Goal: Communication & Community: Answer question/provide support

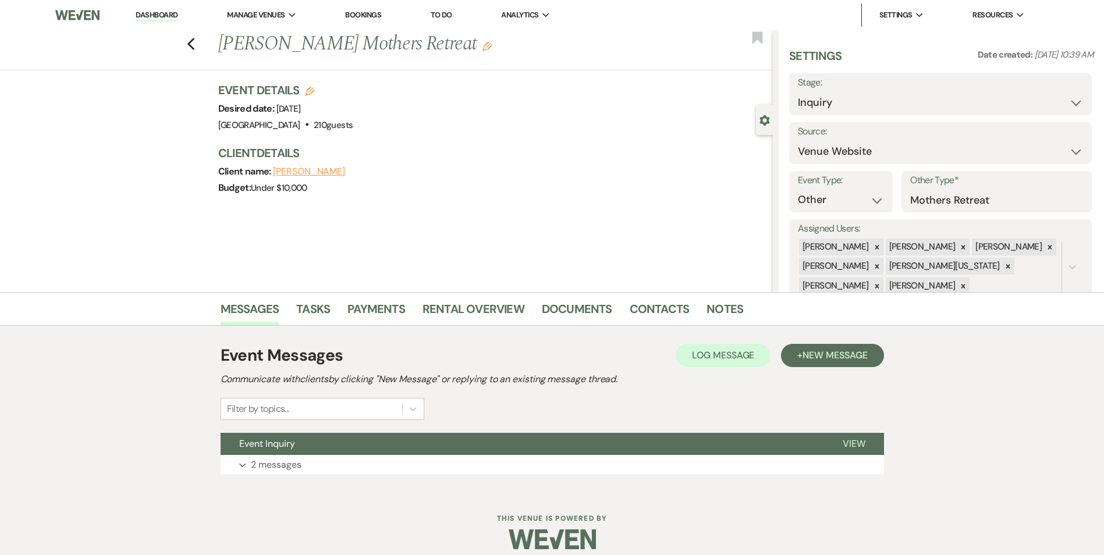
select select "5"
select select "13"
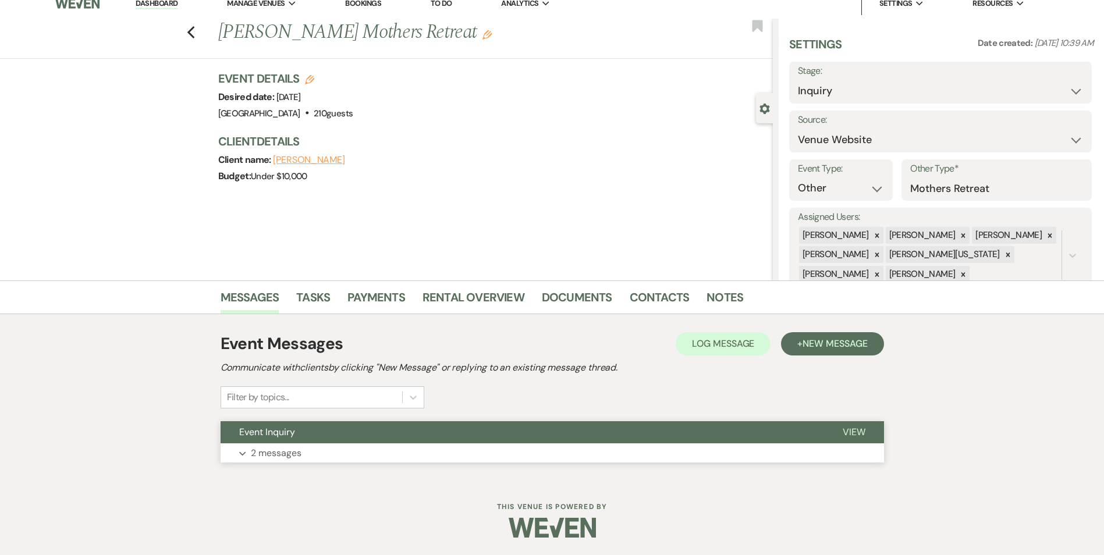
click at [309, 426] on button "Event Inquiry" at bounding box center [523, 432] width 604 height 22
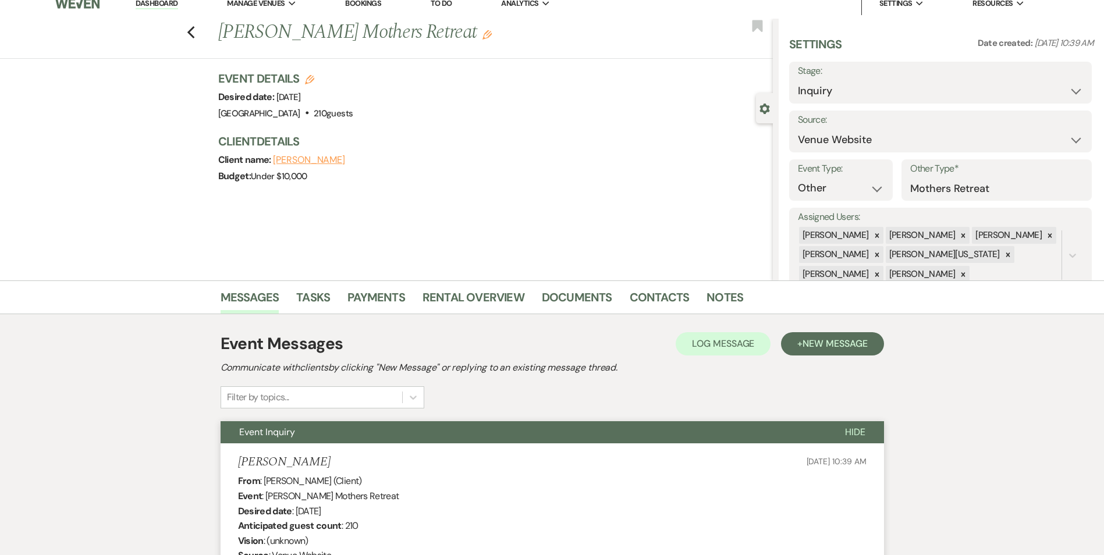
scroll to position [1239, 0]
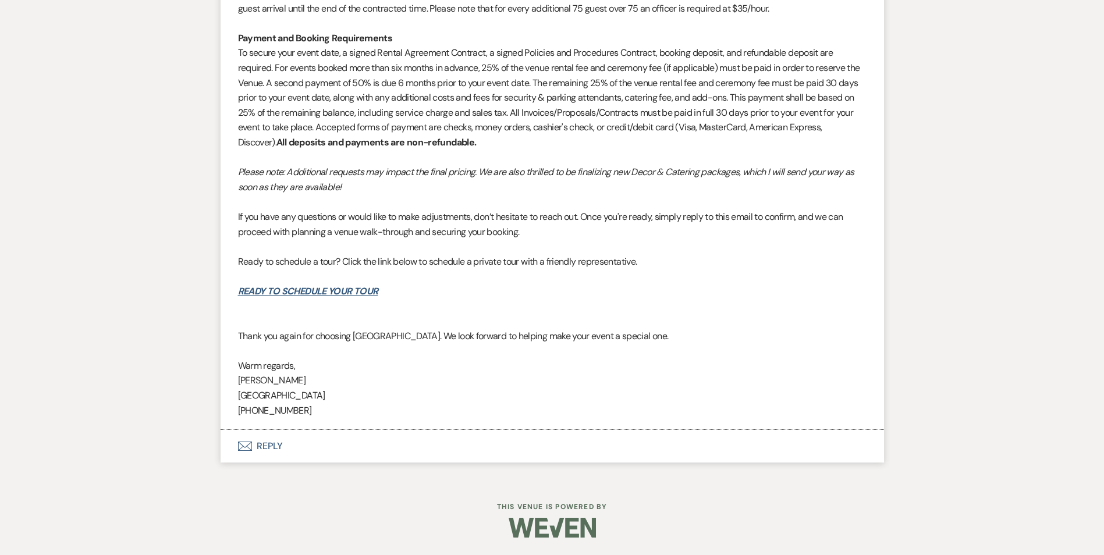
click at [274, 448] on button "Envelope Reply" at bounding box center [553, 446] width 664 height 33
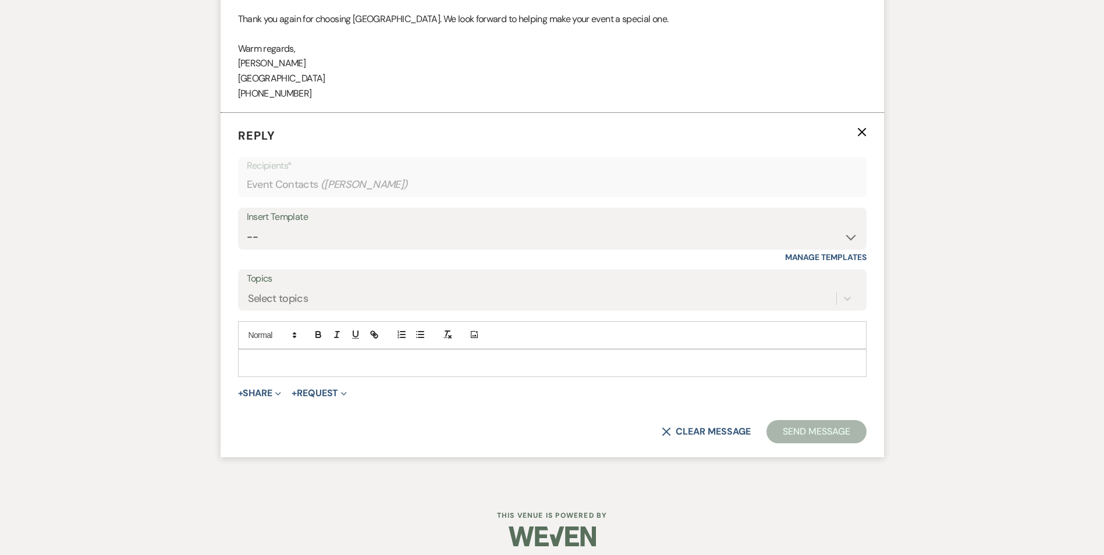
scroll to position [1564, 0]
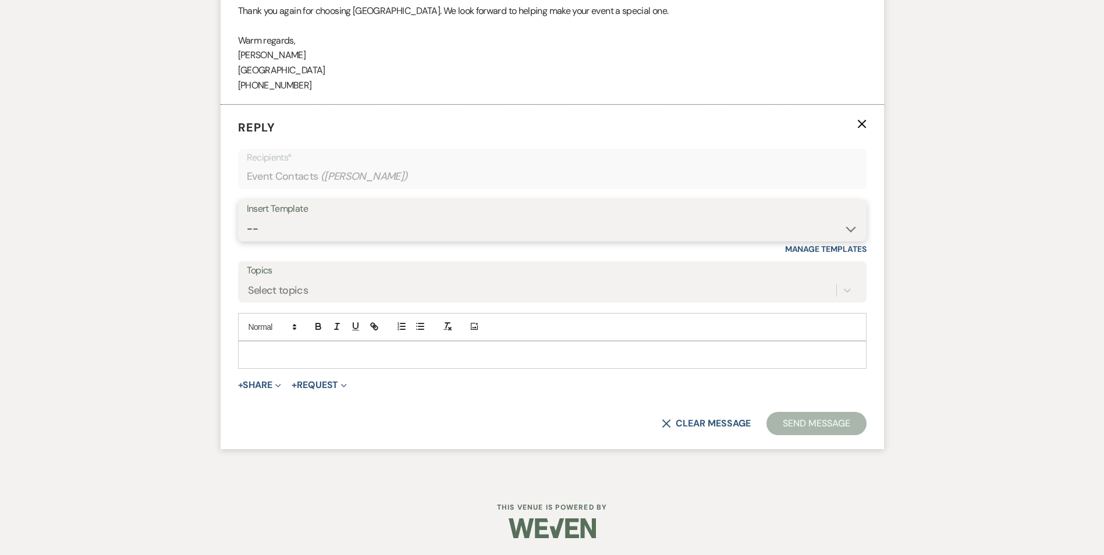
click at [293, 226] on select "-- Inquiry Follow Up Email #2 Contract Sending Template Payment Template Rental…" at bounding box center [552, 229] width 611 height 23
click at [247, 218] on select "-- Inquiry Follow Up Email #2 Contract Sending Template Payment Template Rental…" at bounding box center [552, 229] width 611 height 23
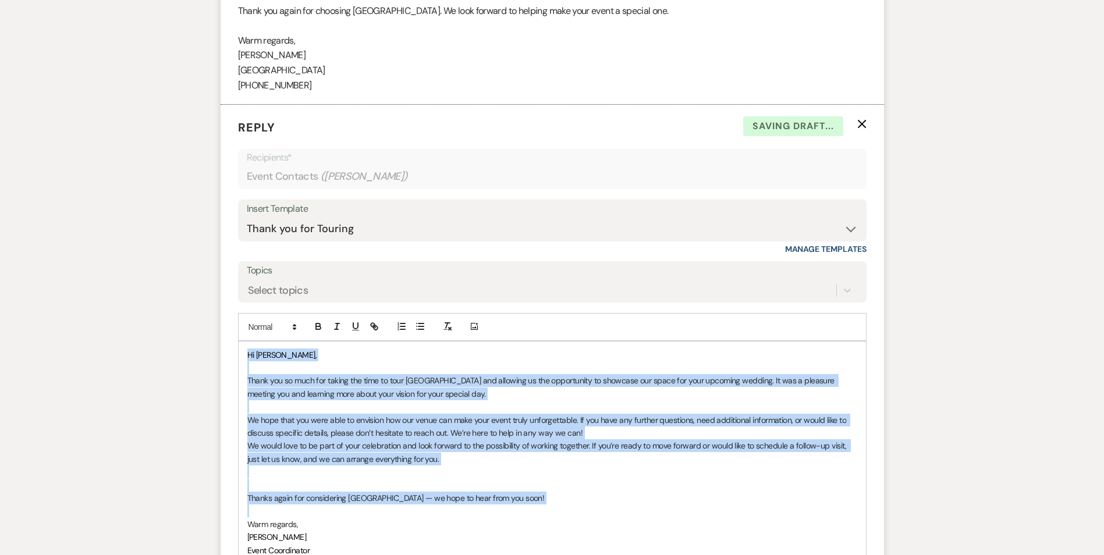
drag, startPoint x: 246, startPoint y: 354, endPoint x: 472, endPoint y: 515, distance: 277.6
click at [472, 515] on div "Hi [PERSON_NAME], Thank you so much for taking the time to tour [GEOGRAPHIC_DAT…" at bounding box center [552, 453] width 627 height 222
copy div "Hi [PERSON_NAME], Thank you so much for taking the time to tour [GEOGRAPHIC_DAT…"
click at [333, 229] on select "-- Inquiry Follow Up Email #2 Contract Sending Template Payment Template Rental…" at bounding box center [552, 229] width 611 height 23
select select "4375"
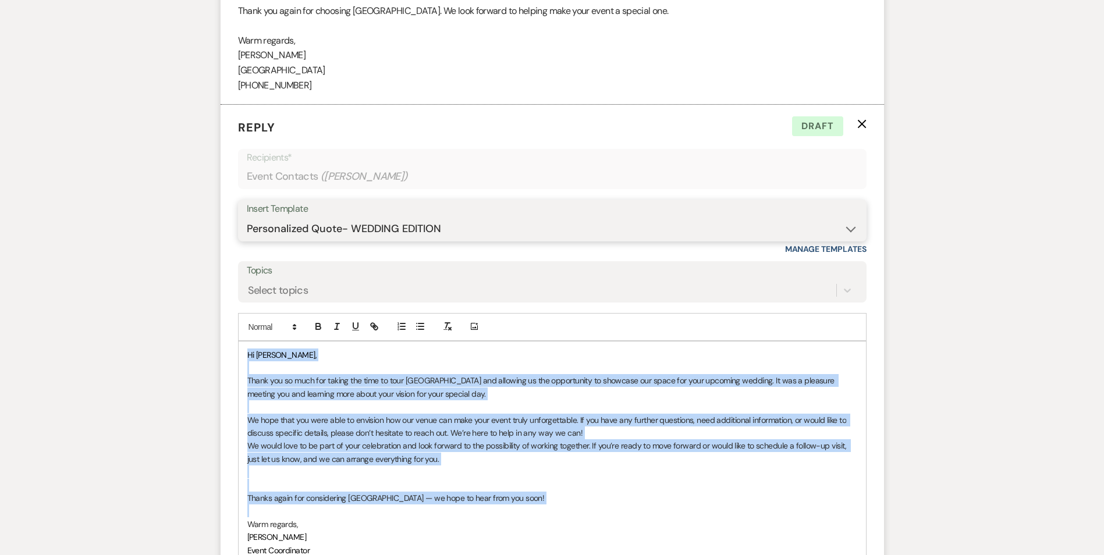
click at [247, 218] on select "-- Inquiry Follow Up Email #2 Contract Sending Template Payment Template Rental…" at bounding box center [552, 229] width 611 height 23
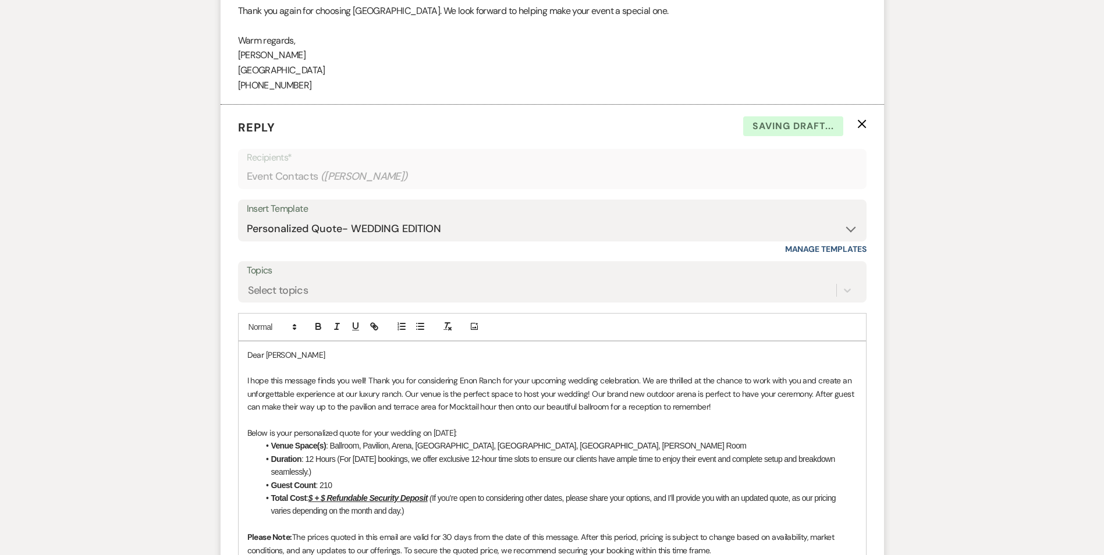
click at [294, 355] on p "Dear [PERSON_NAME]" at bounding box center [552, 355] width 610 height 13
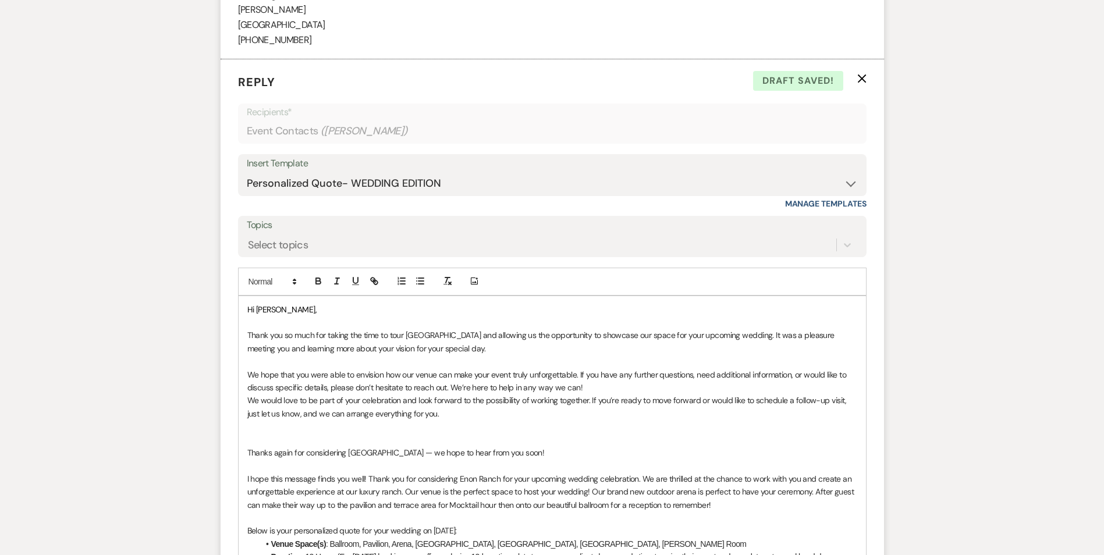
scroll to position [1668, 0]
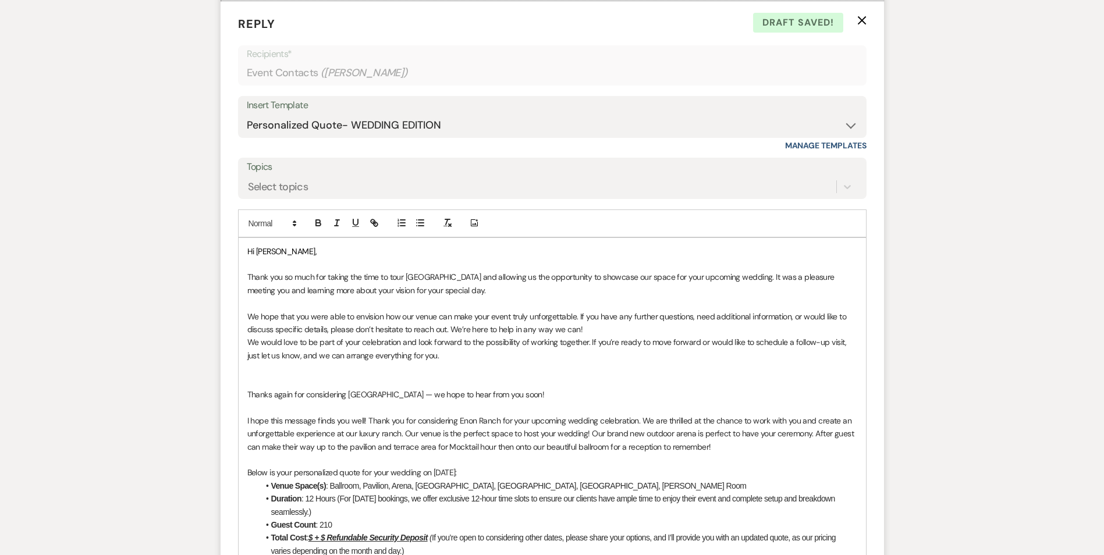
click at [400, 292] on p "Thank you so much for taking the time to tour [GEOGRAPHIC_DATA] and allowing us…" at bounding box center [552, 284] width 610 height 26
drag, startPoint x: 402, startPoint y: 292, endPoint x: 439, endPoint y: 291, distance: 37.3
click at [439, 291] on p "Thank you so much for taking the time to tour [GEOGRAPHIC_DATA] and allowing us…" at bounding box center [552, 284] width 610 height 26
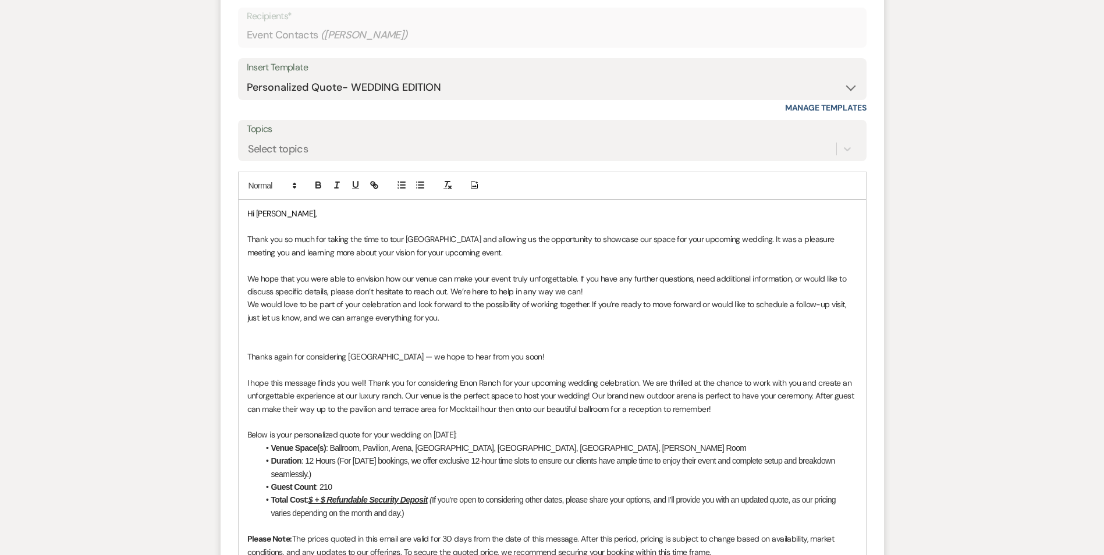
scroll to position [1726, 0]
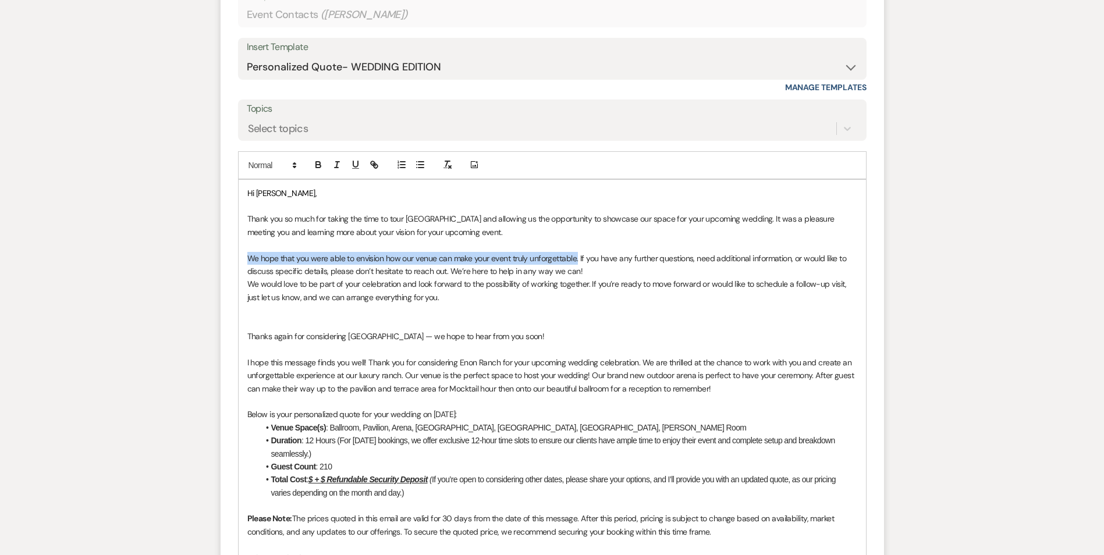
drag, startPoint x: 577, startPoint y: 260, endPoint x: 247, endPoint y: 253, distance: 330.7
click at [247, 253] on p "We hope that you were able to envision how our venue can make your event truly …" at bounding box center [552, 265] width 610 height 26
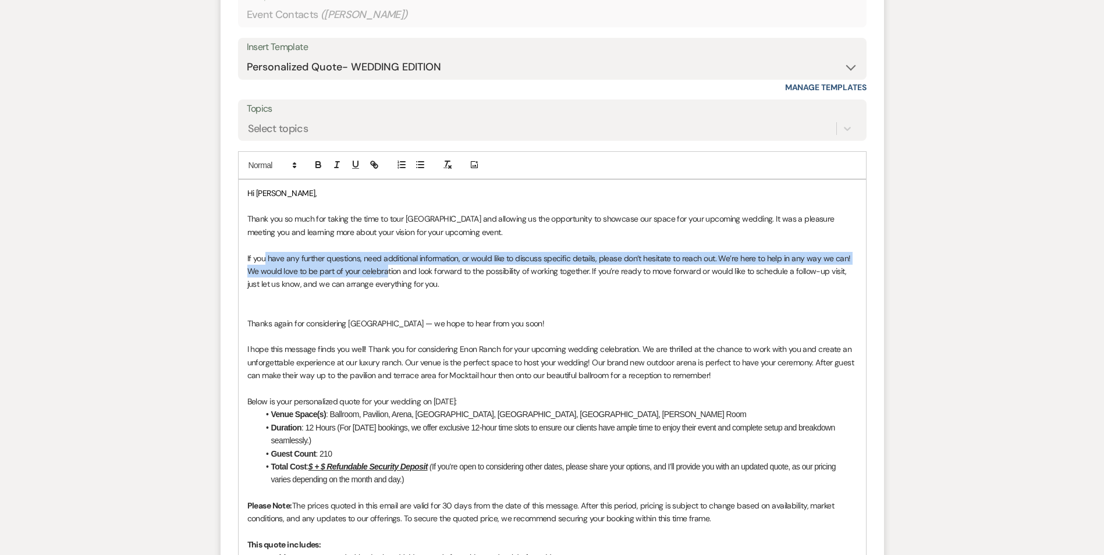
drag, startPoint x: 265, startPoint y: 261, endPoint x: 385, endPoint y: 278, distance: 121.7
click at [386, 265] on p "We would love to be part of your celebration and look forward to the possibilit…" at bounding box center [552, 278] width 610 height 26
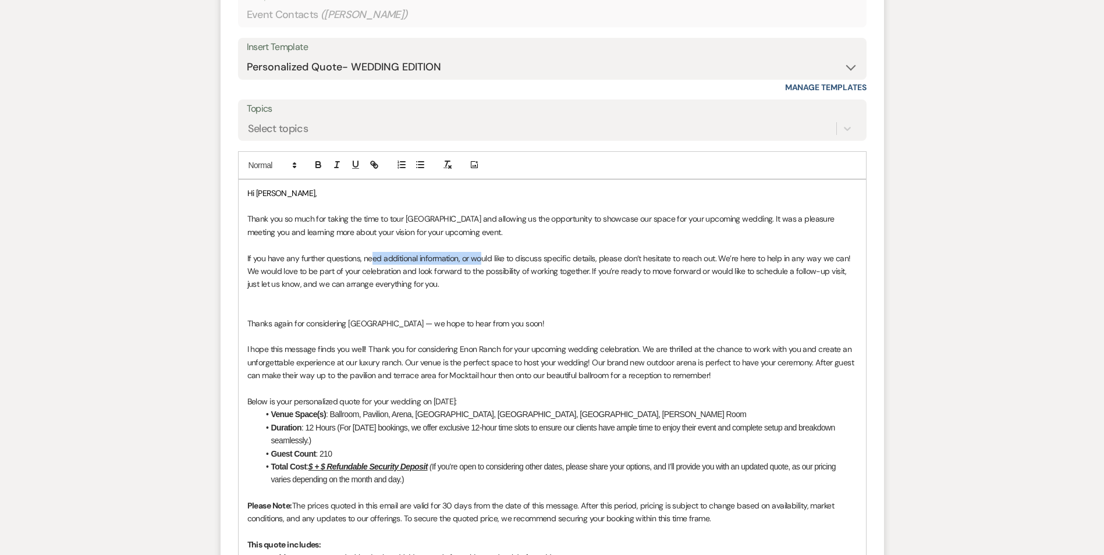
drag, startPoint x: 371, startPoint y: 258, endPoint x: 480, endPoint y: 260, distance: 109.5
click at [480, 260] on p "If you have any further questions, need additional information, or would like t…" at bounding box center [552, 258] width 610 height 13
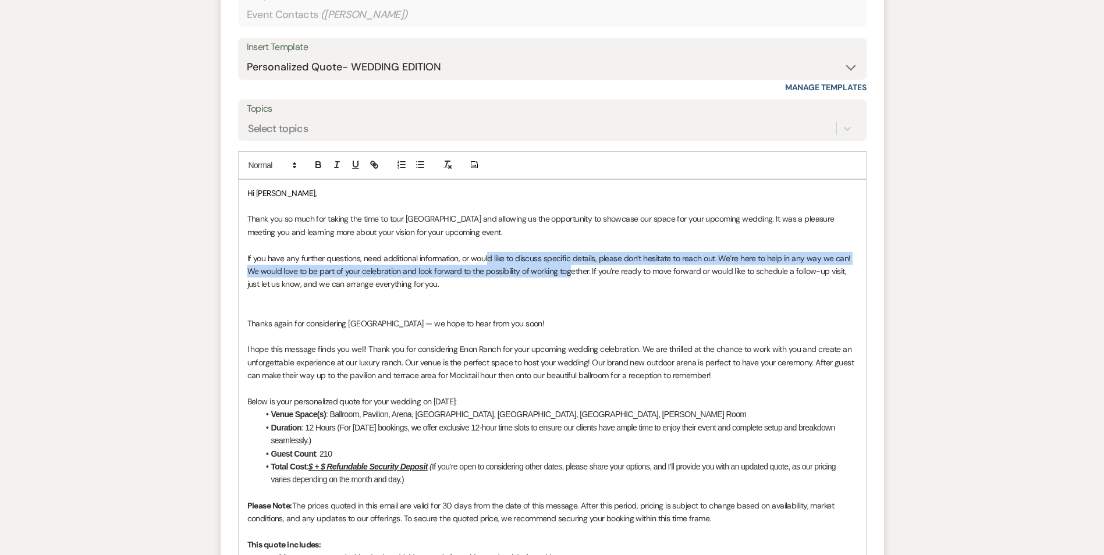
drag, startPoint x: 486, startPoint y: 260, endPoint x: 570, endPoint y: 267, distance: 84.1
click at [491, 256] on p "If you have any further questions, need additional information, or would like t…" at bounding box center [552, 258] width 610 height 13
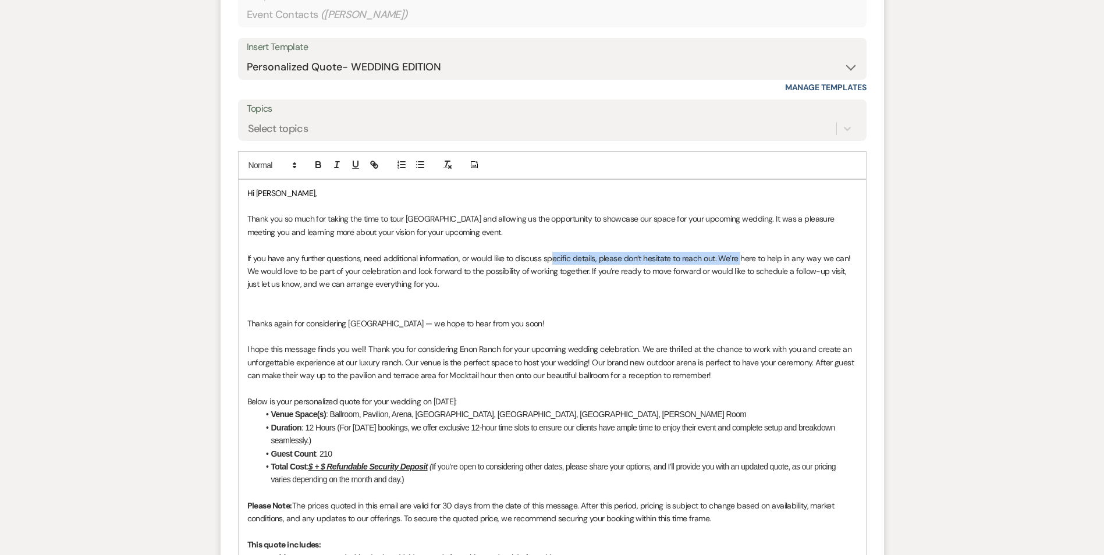
drag, startPoint x: 551, startPoint y: 256, endPoint x: 740, endPoint y: 264, distance: 189.9
click at [740, 264] on p "If you have any further questions, need additional information, or would like t…" at bounding box center [552, 258] width 610 height 13
click at [271, 274] on p "We would love to be part of your celebration and look forward to the possibilit…" at bounding box center [552, 278] width 610 height 26
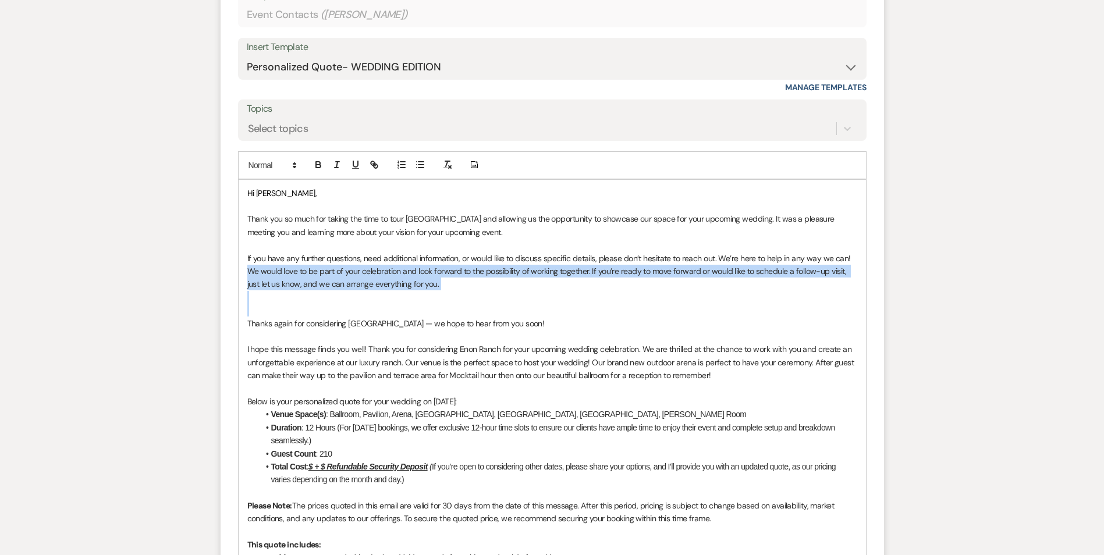
drag, startPoint x: 246, startPoint y: 270, endPoint x: 494, endPoint y: 314, distance: 251.9
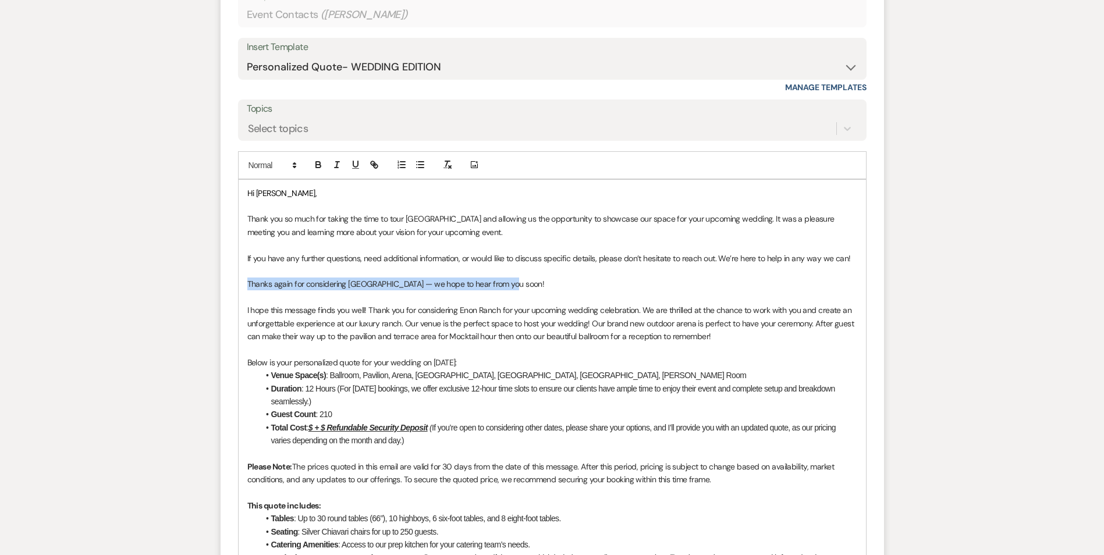
drag, startPoint x: 526, startPoint y: 283, endPoint x: 217, endPoint y: 288, distance: 309.7
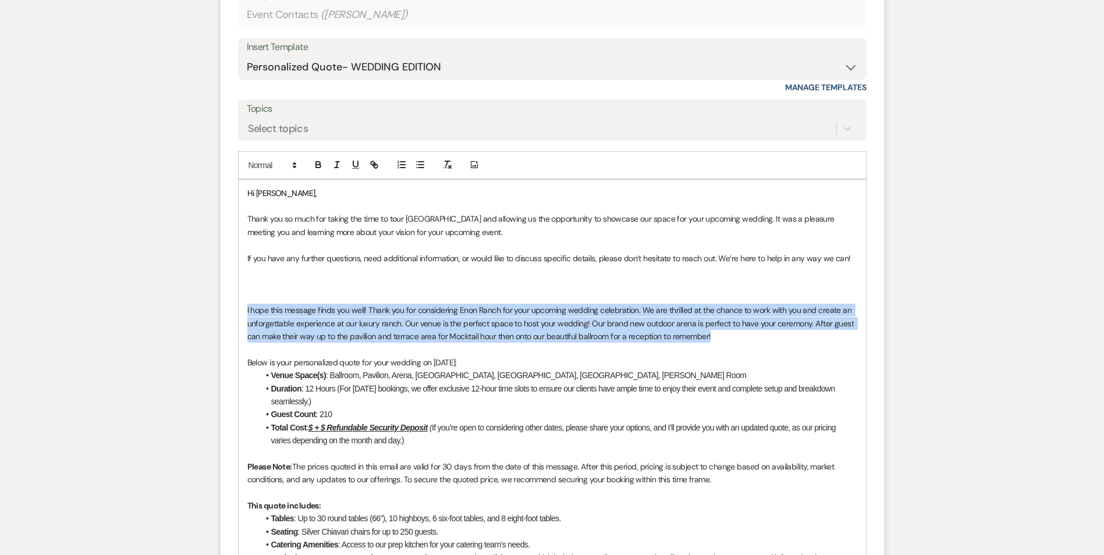
drag, startPoint x: 243, startPoint y: 306, endPoint x: 748, endPoint y: 336, distance: 505.6
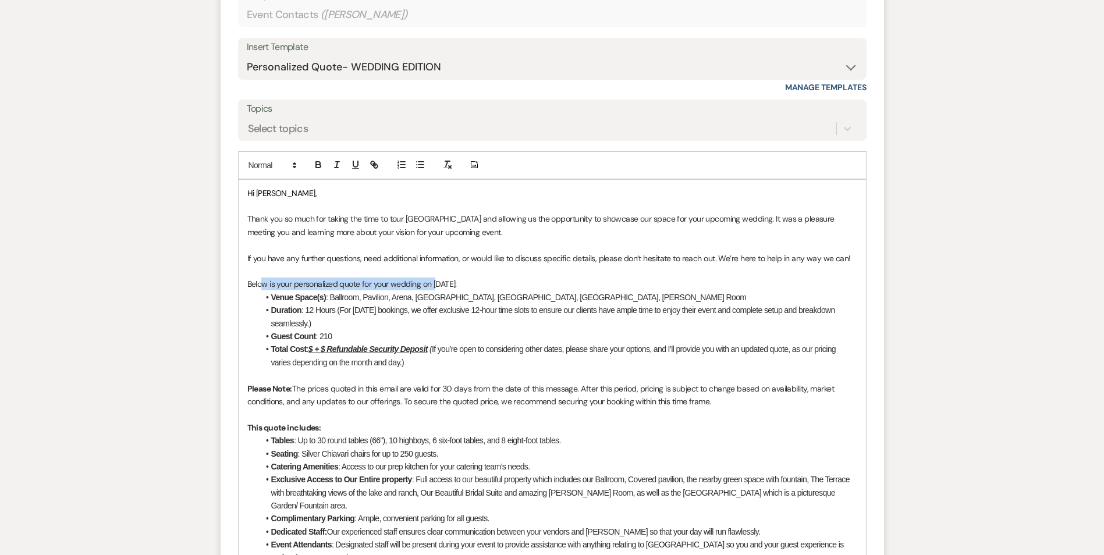
drag, startPoint x: 262, startPoint y: 282, endPoint x: 439, endPoint y: 281, distance: 177.5
click at [440, 281] on p "Below is your personalized quote for your wedding on [DATE]:" at bounding box center [552, 284] width 610 height 13
click at [271, 291] on span at bounding box center [271, 297] width 0 height 13
click at [406, 289] on p "Below is your personalized quote for your wedding on [DATE]:" at bounding box center [552, 284] width 610 height 13
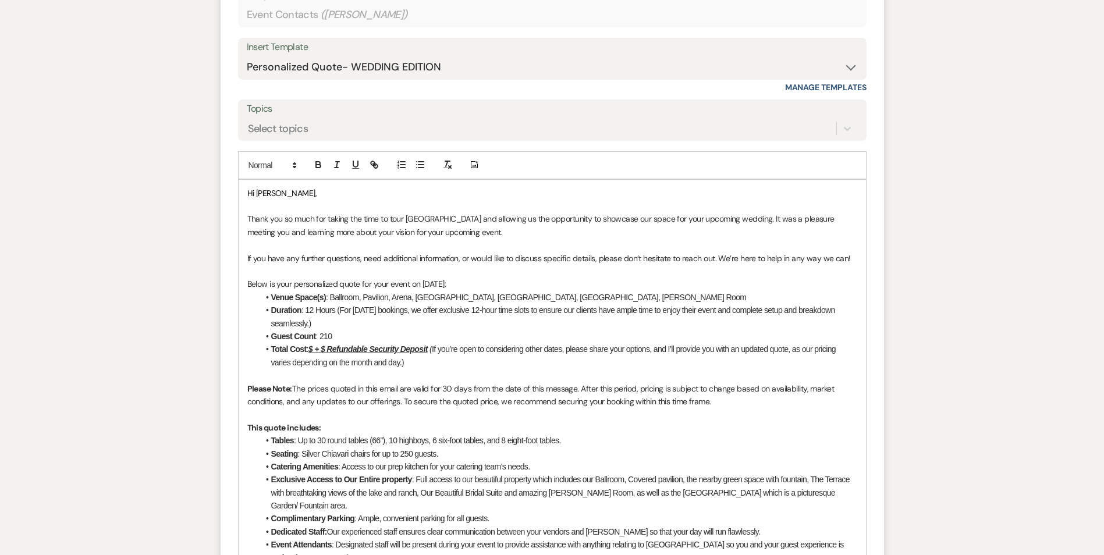
click at [461, 286] on p "Below is your personalized quote for your event on [DATE]:" at bounding box center [552, 284] width 610 height 13
click at [314, 347] on u "$ + $ Refundable Security Deposit" at bounding box center [368, 349] width 119 height 9
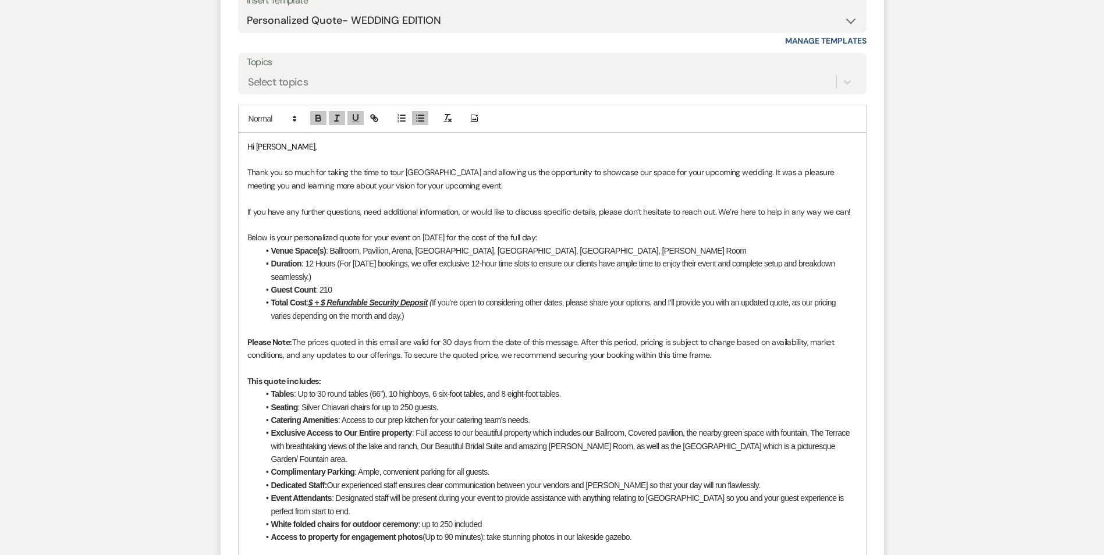
scroll to position [1784, 0]
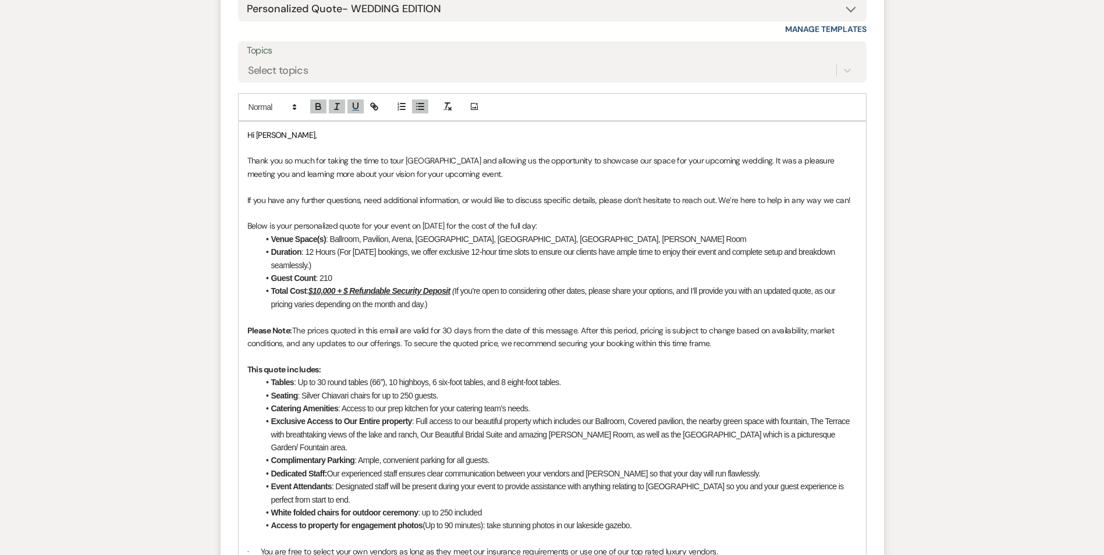
click at [352, 289] on u "$10,000 + $ Refundable Security Deposit" at bounding box center [380, 290] width 142 height 9
click at [349, 293] on u "$10,000 + $ Refundable Security Deposit" at bounding box center [380, 290] width 142 height 9
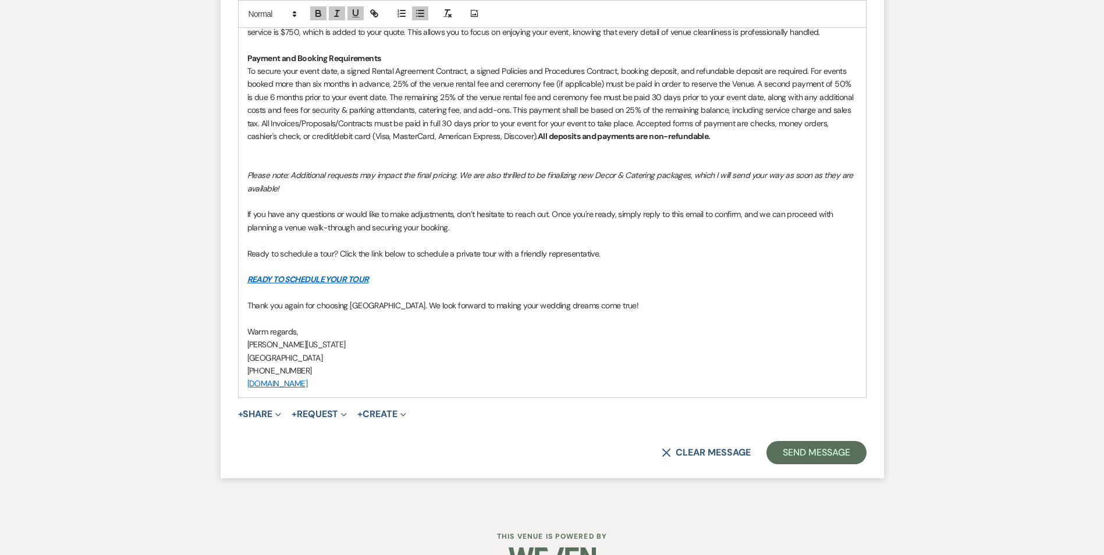
scroll to position [2477, 0]
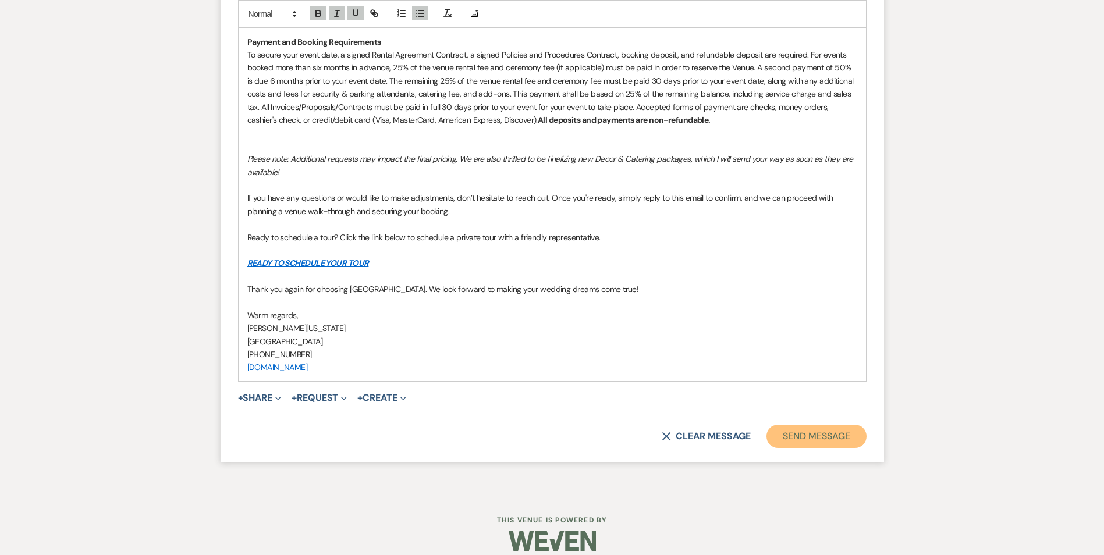
click at [806, 425] on button "Send Message" at bounding box center [817, 436] width 100 height 23
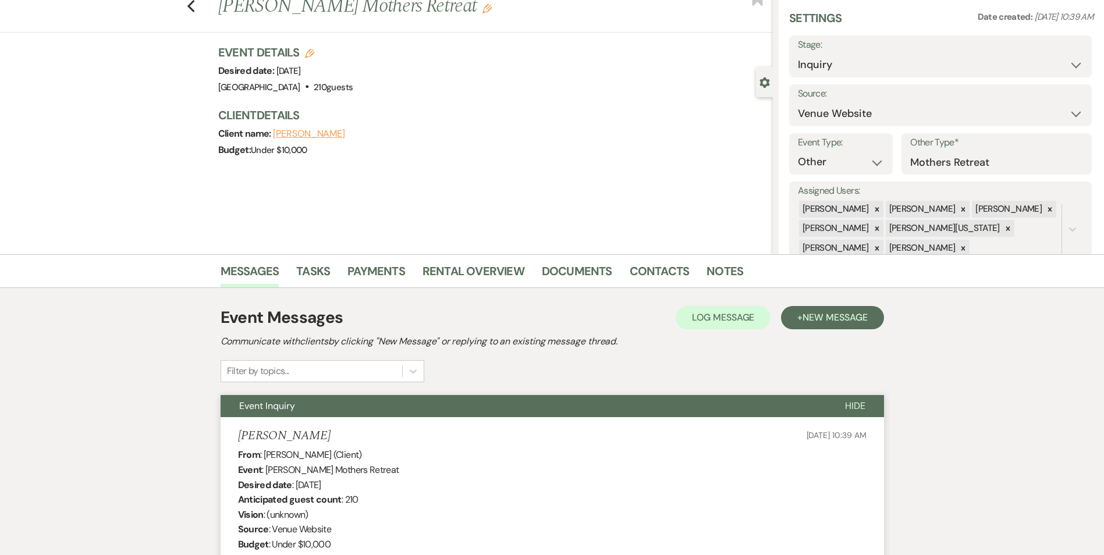
scroll to position [0, 0]
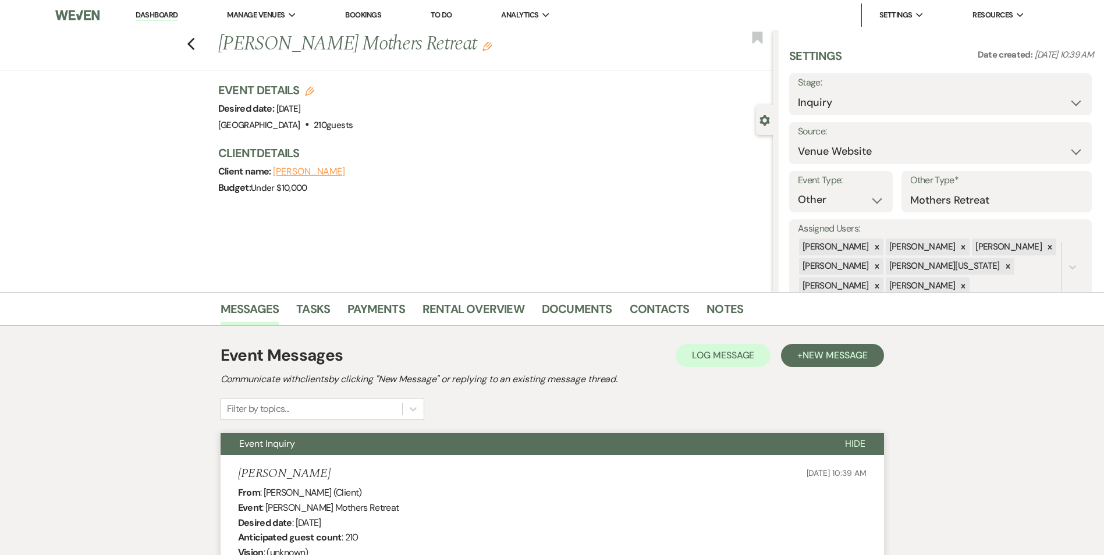
click at [200, 43] on div "Previous [PERSON_NAME] Mothers Retreat Edit Bookmark" at bounding box center [383, 50] width 779 height 40
click at [190, 47] on div "Previous [PERSON_NAME] Mothers Retreat Edit Bookmark" at bounding box center [383, 50] width 779 height 40
click at [194, 42] on use "button" at bounding box center [191, 44] width 8 height 13
select select "2"
select select "8"
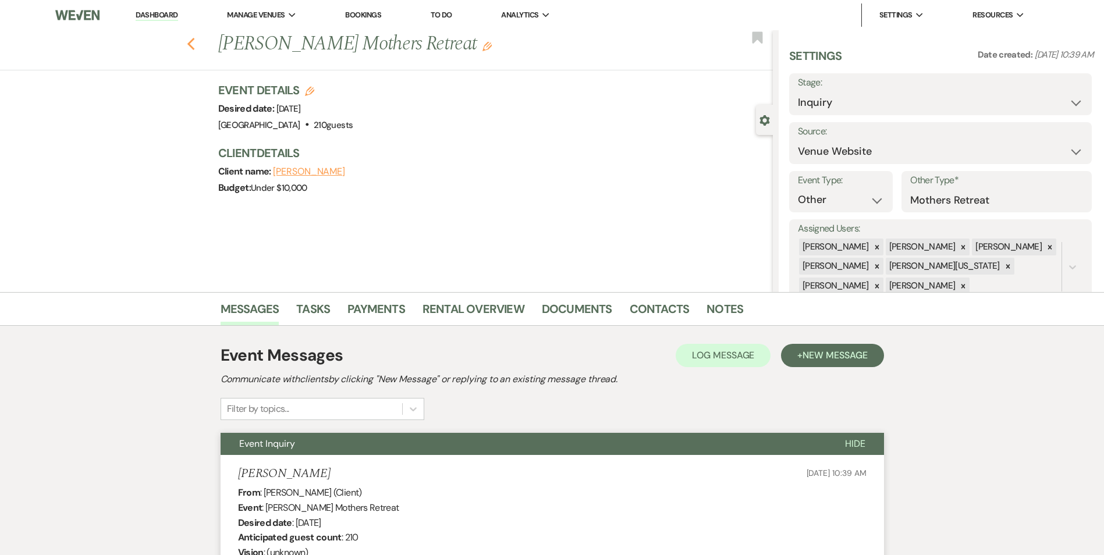
select select "5"
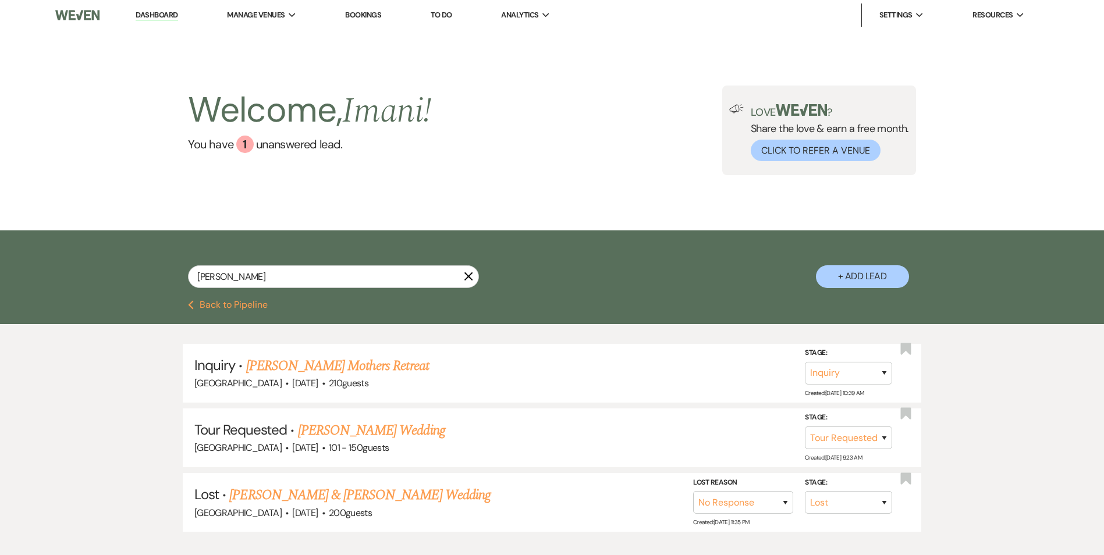
click at [362, 13] on link "Bookings" at bounding box center [363, 15] width 36 height 10
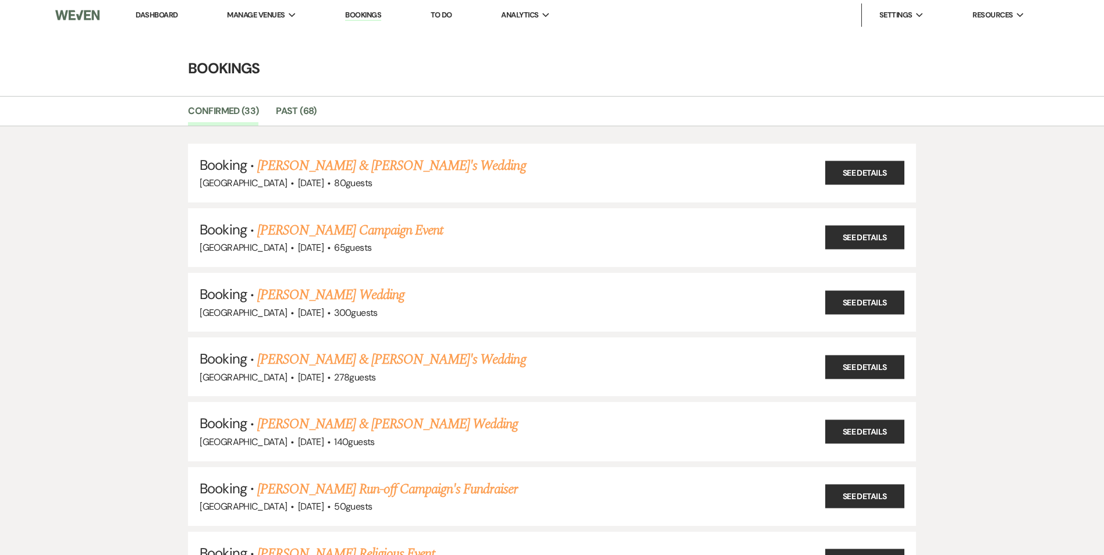
click at [157, 18] on link "Dashboard" at bounding box center [157, 15] width 42 height 10
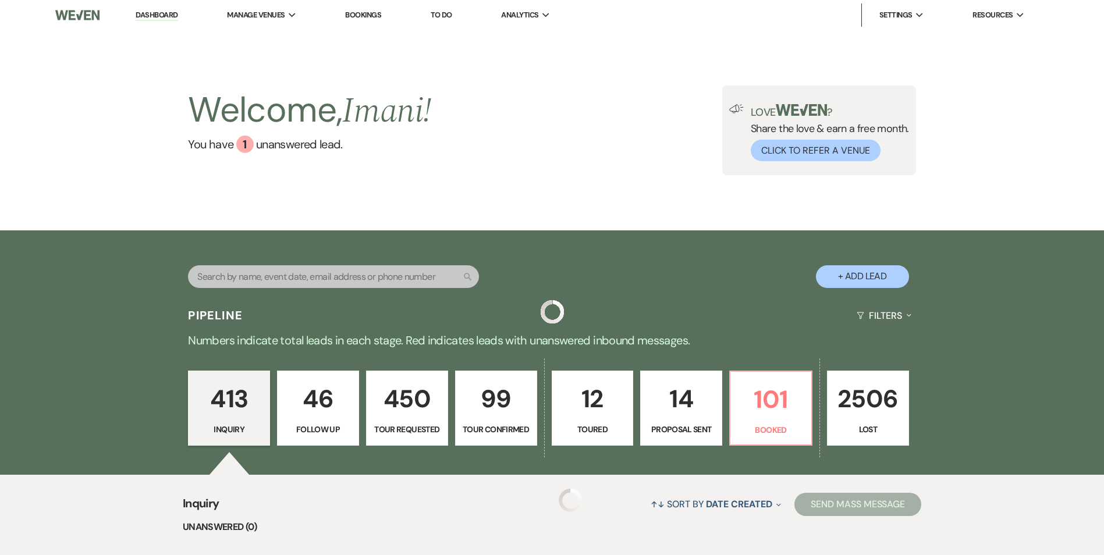
click at [171, 12] on link "Dashboard" at bounding box center [157, 15] width 42 height 11
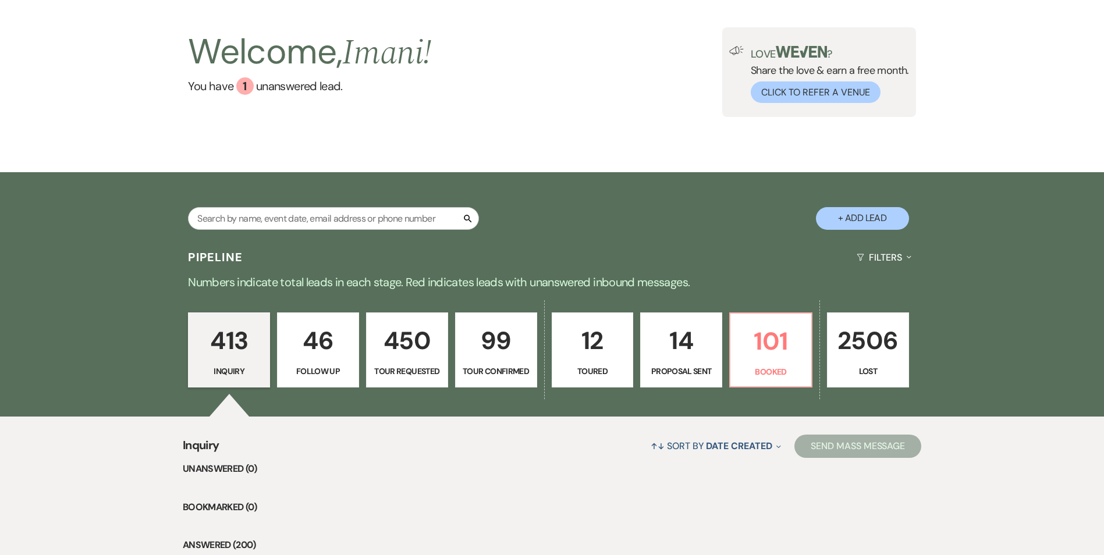
scroll to position [116, 0]
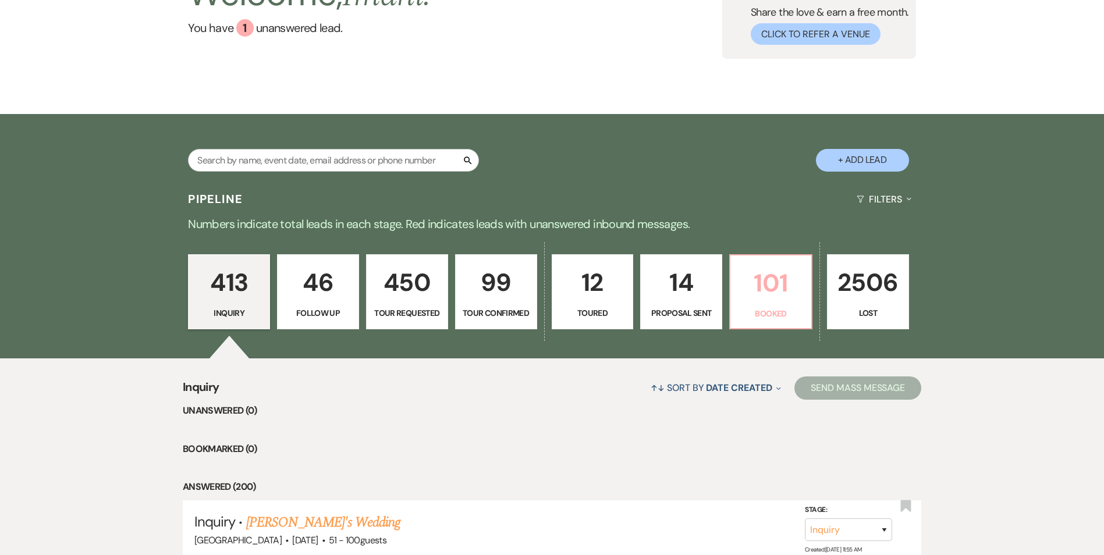
click at [757, 258] on link "101 Booked" at bounding box center [770, 292] width 83 height 76
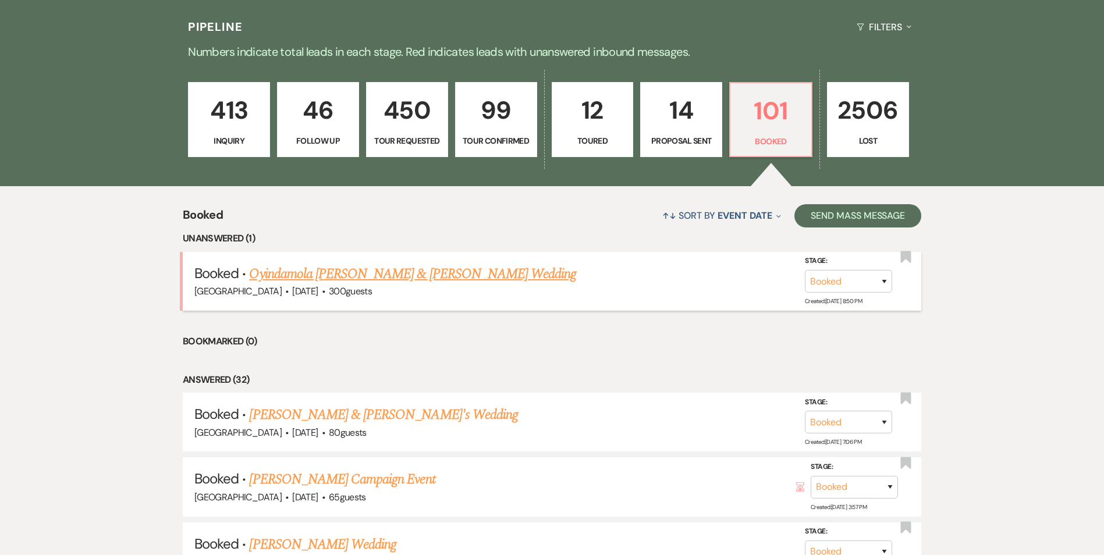
scroll to position [291, 0]
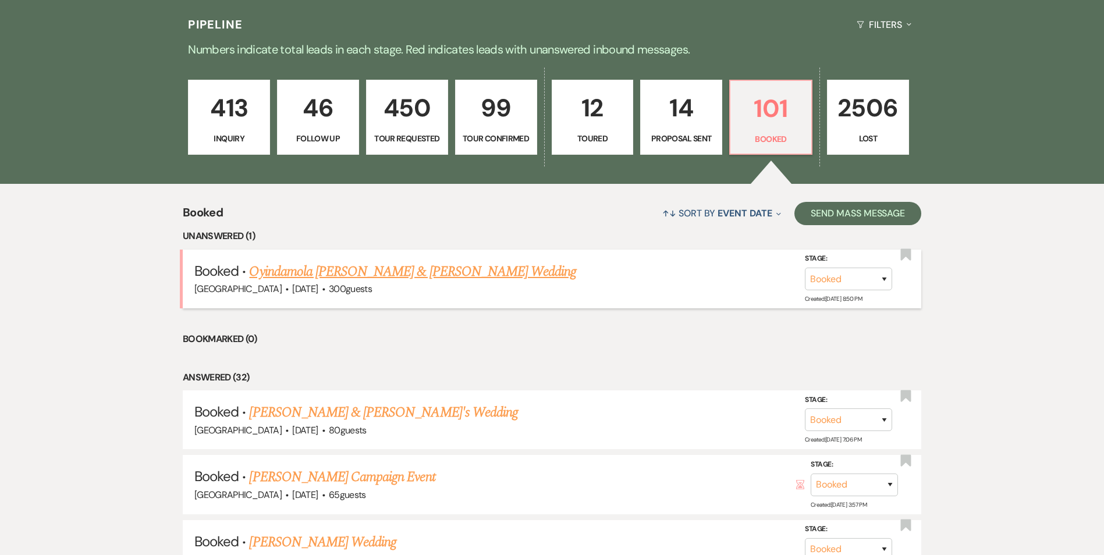
click at [443, 273] on link "Oyindamola [PERSON_NAME] & [PERSON_NAME] Wedding" at bounding box center [412, 271] width 327 height 21
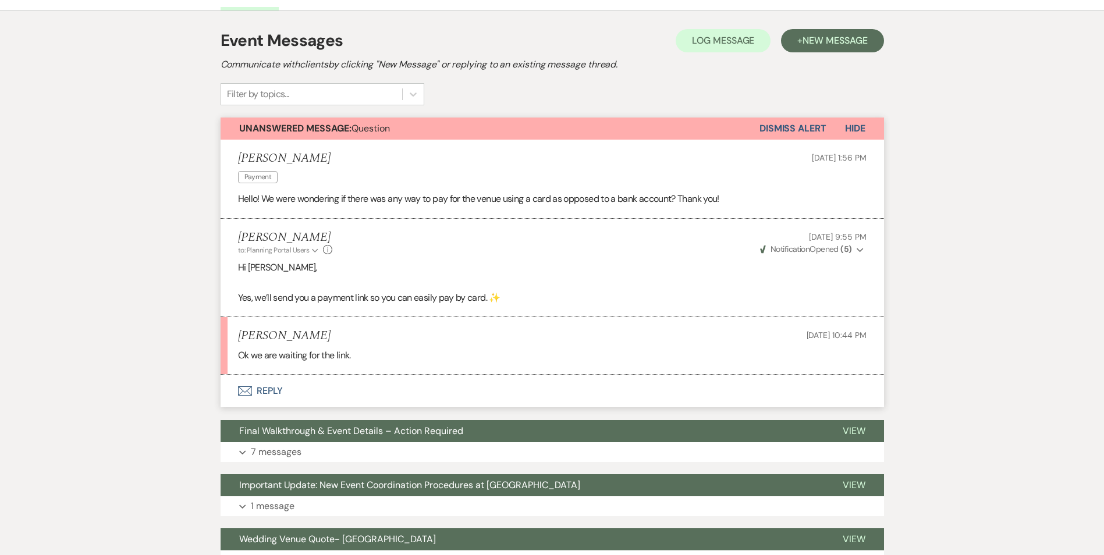
scroll to position [233, 0]
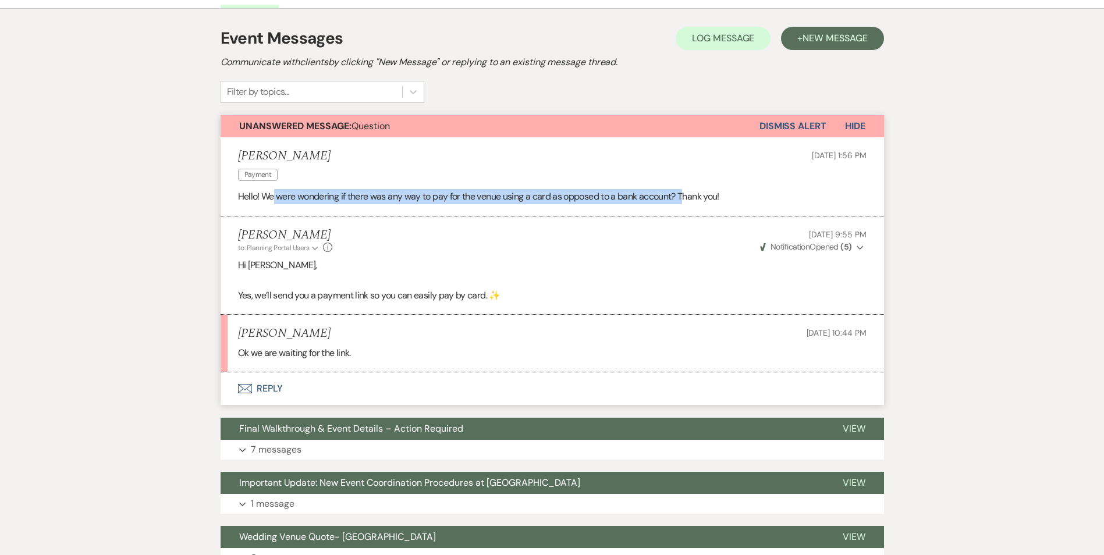
drag, startPoint x: 274, startPoint y: 190, endPoint x: 686, endPoint y: 208, distance: 412.5
click at [686, 208] on li "[PERSON_NAME] Payment [DATE] 1:56 PM Hello! We were wondering if there was any …" at bounding box center [553, 176] width 664 height 79
click at [268, 390] on button "Envelope Reply" at bounding box center [553, 389] width 664 height 33
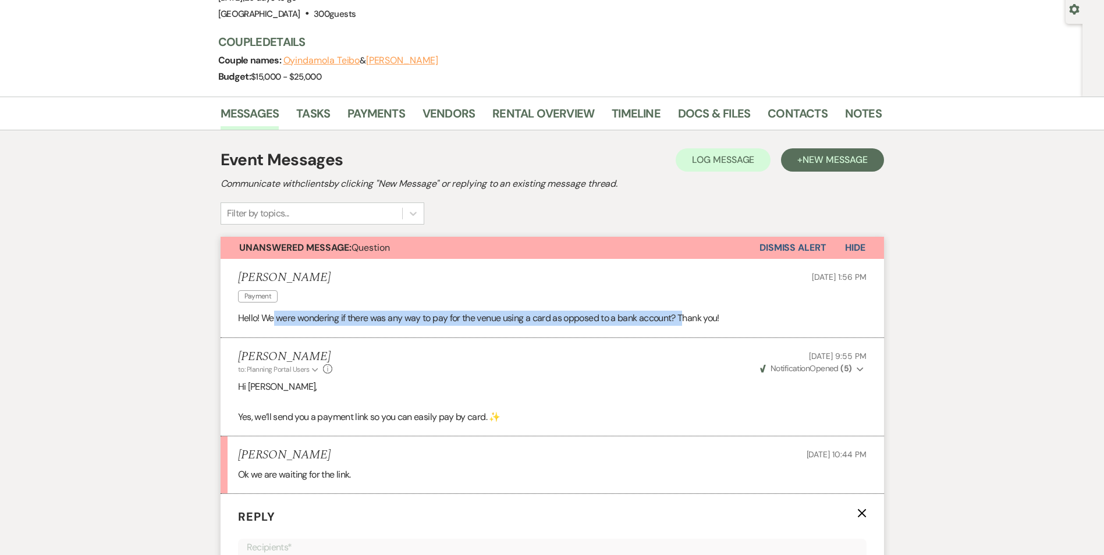
scroll to position [93, 0]
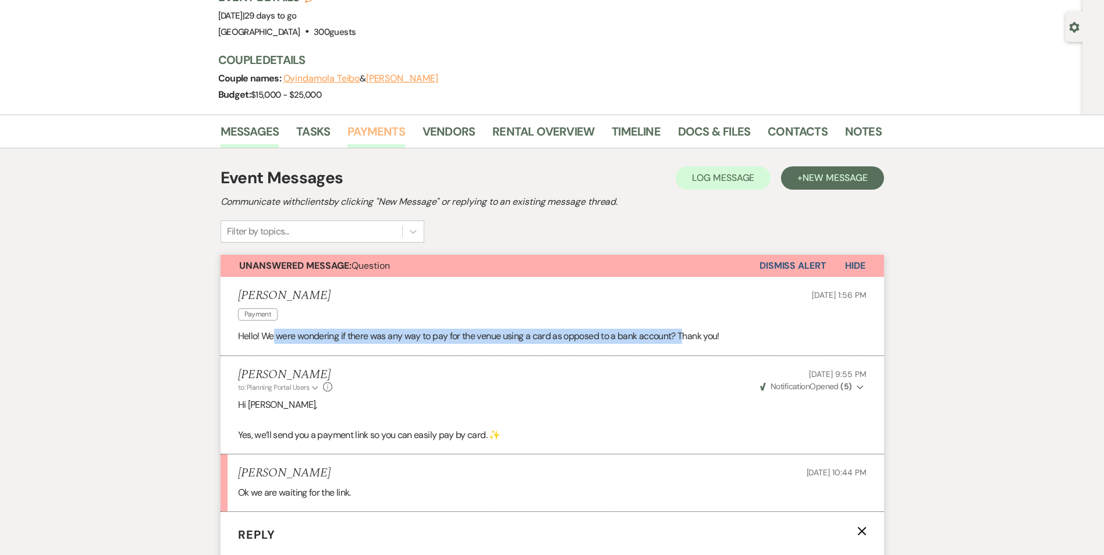
click at [372, 133] on link "Payments" at bounding box center [377, 135] width 58 height 26
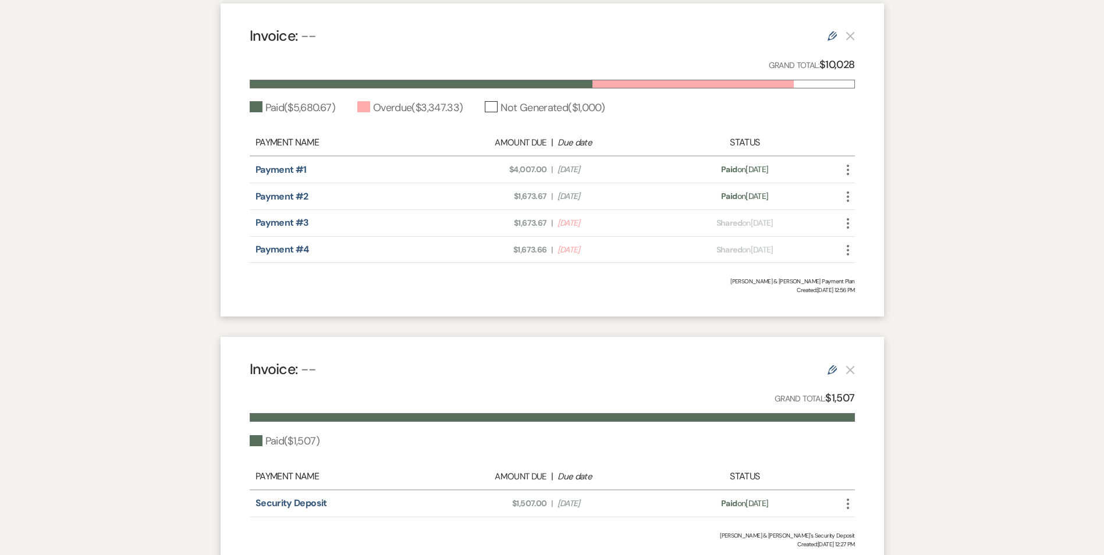
scroll to position [407, 0]
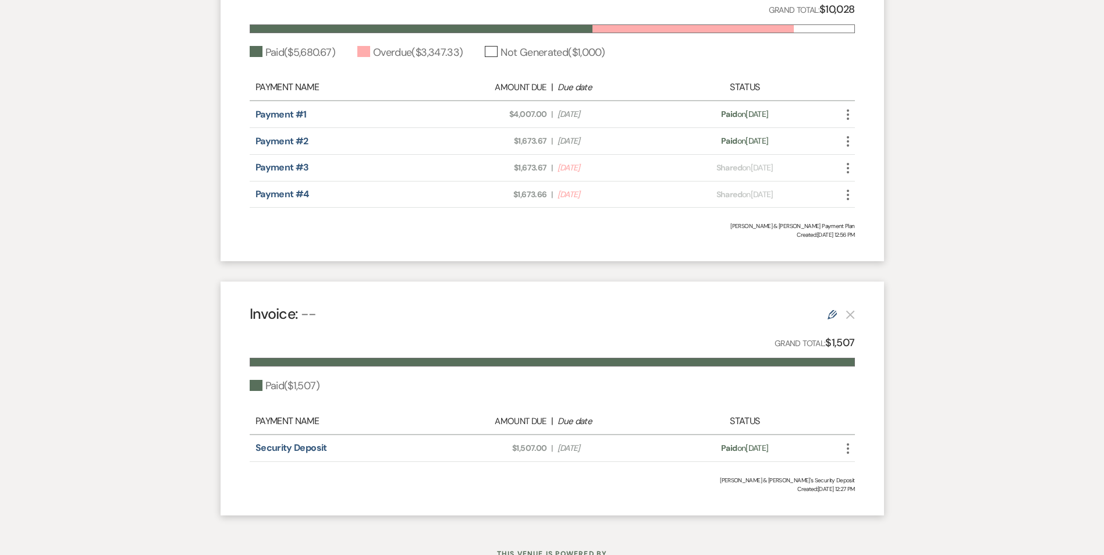
click at [844, 172] on icon "More" at bounding box center [848, 168] width 14 height 14
click at [814, 176] on div "Payment #3 Amount Due: $1,673.67 | Due Date [DATE] Payment status: Shared on [D…" at bounding box center [552, 168] width 605 height 27
click at [849, 167] on icon "More" at bounding box center [848, 168] width 14 height 14
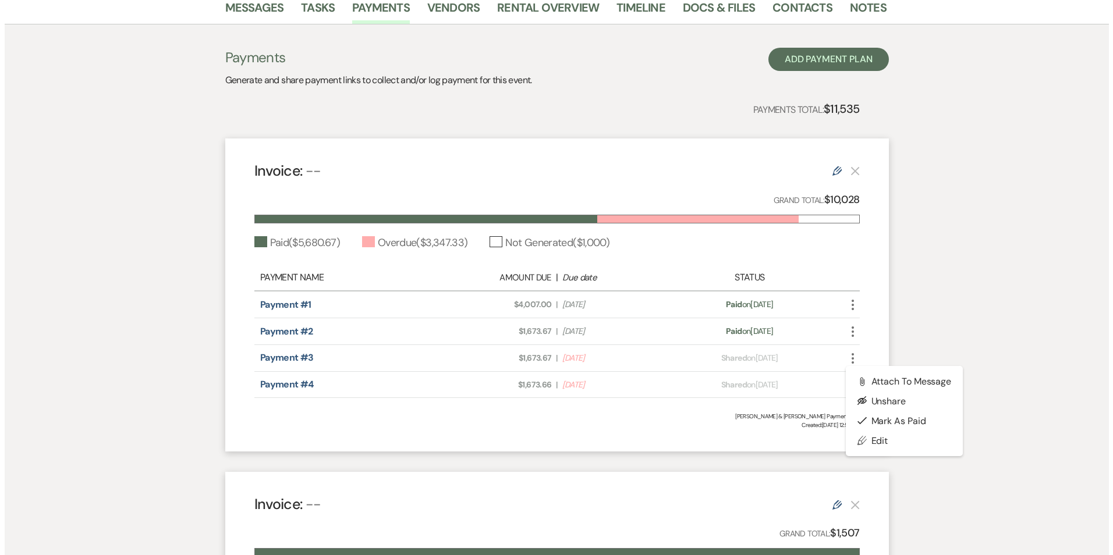
scroll to position [175, 0]
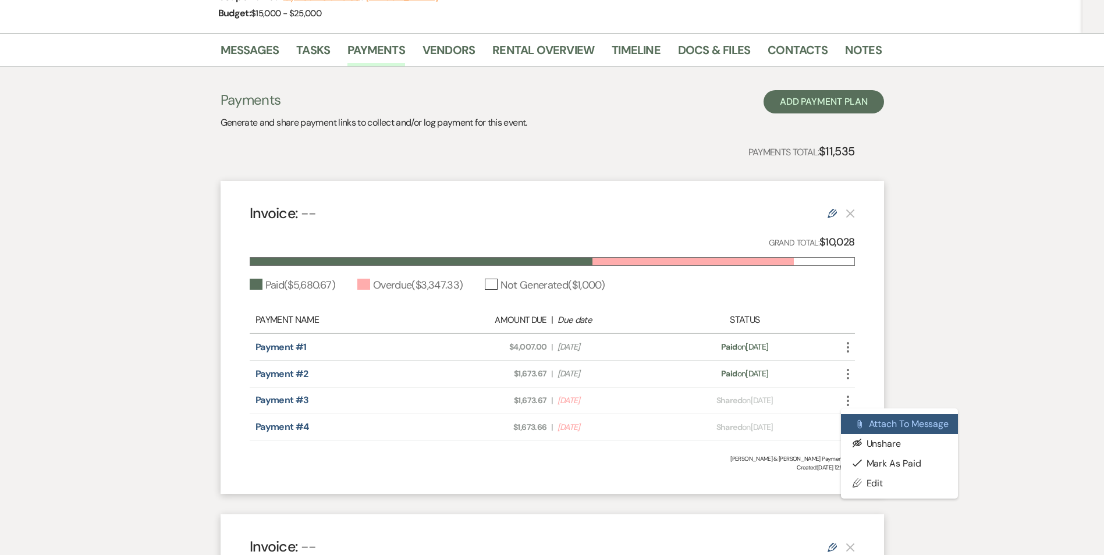
click at [900, 423] on button "Attach File Attach to Message" at bounding box center [900, 424] width 118 height 20
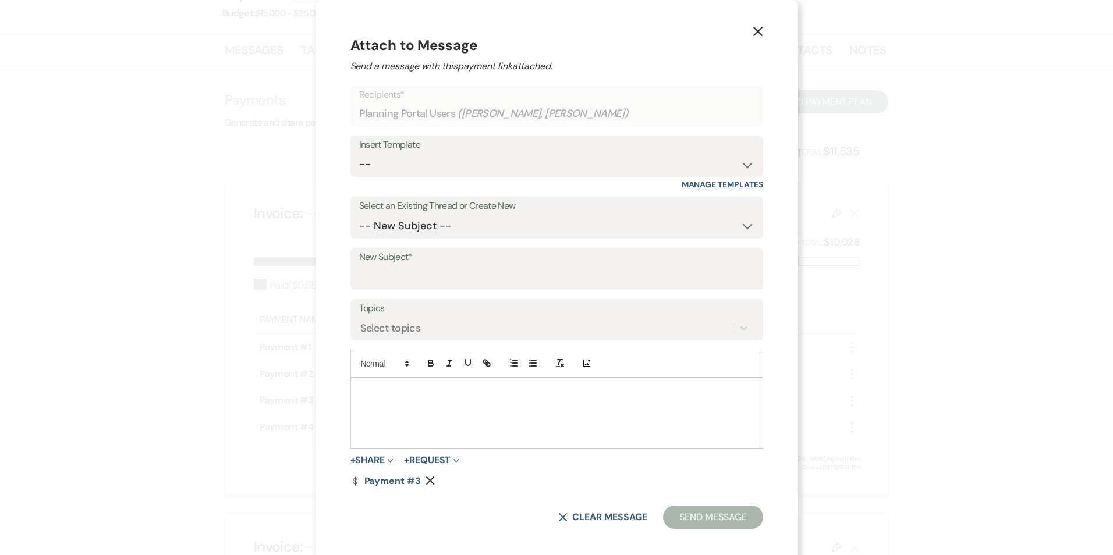
click at [753, 26] on icon "X" at bounding box center [758, 31] width 10 height 10
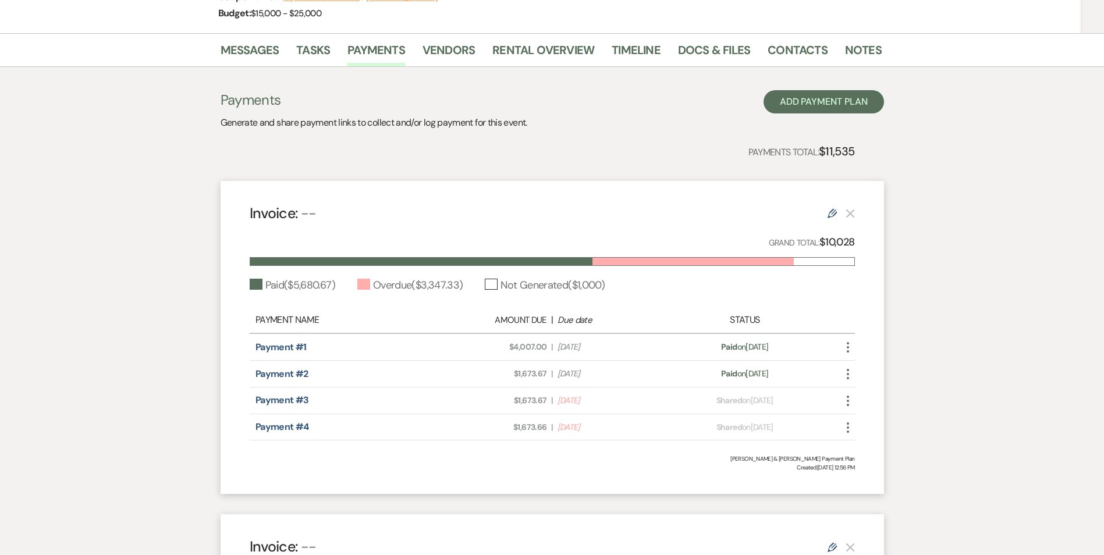
click at [850, 399] on icon "More" at bounding box center [848, 401] width 14 height 14
click at [864, 446] on icon "Eye Blocked" at bounding box center [859, 443] width 9 height 9
click at [848, 426] on icon "More" at bounding box center [848, 428] width 14 height 14
click at [859, 468] on use "button" at bounding box center [859, 470] width 9 height 9
click at [845, 423] on icon "More" at bounding box center [848, 428] width 14 height 14
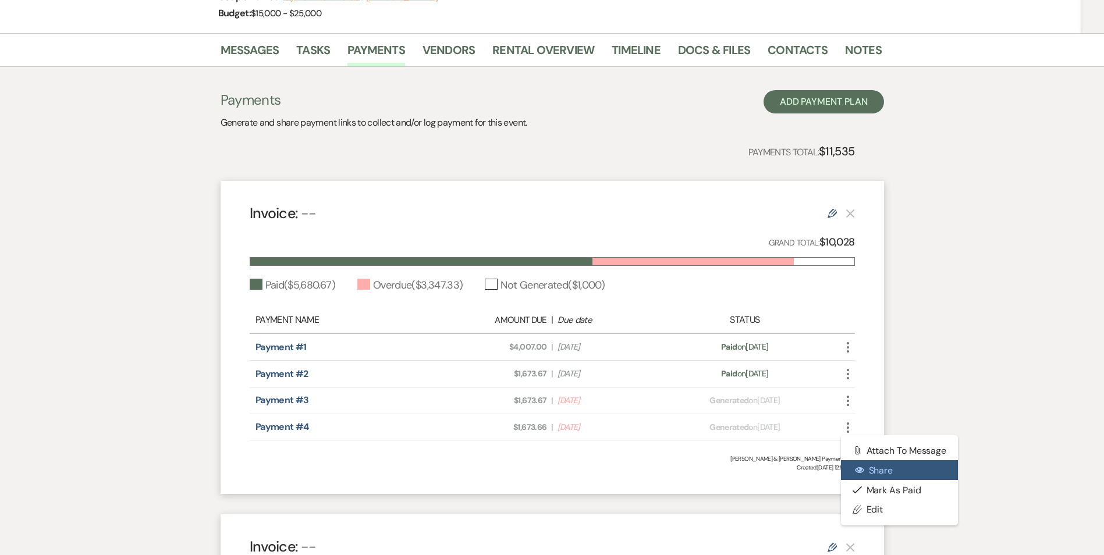
click at [870, 470] on button "Eye Share" at bounding box center [900, 470] width 118 height 20
click at [845, 398] on icon "More" at bounding box center [848, 401] width 14 height 14
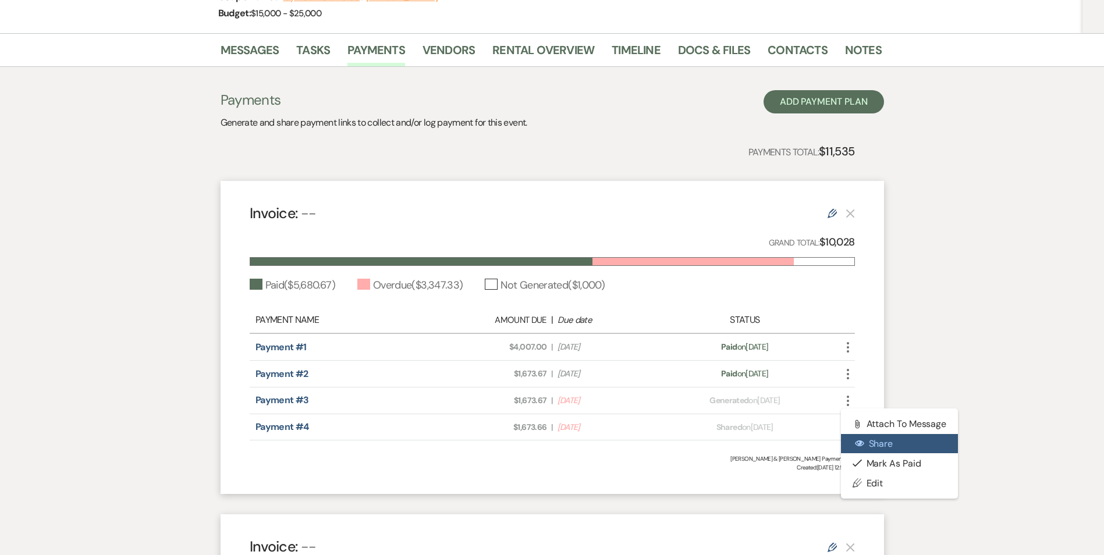
click at [861, 452] on button "Eye Share" at bounding box center [900, 444] width 118 height 20
click at [841, 396] on icon "More" at bounding box center [848, 401] width 14 height 14
click at [871, 417] on button "Attach File Attach to Message" at bounding box center [900, 424] width 118 height 20
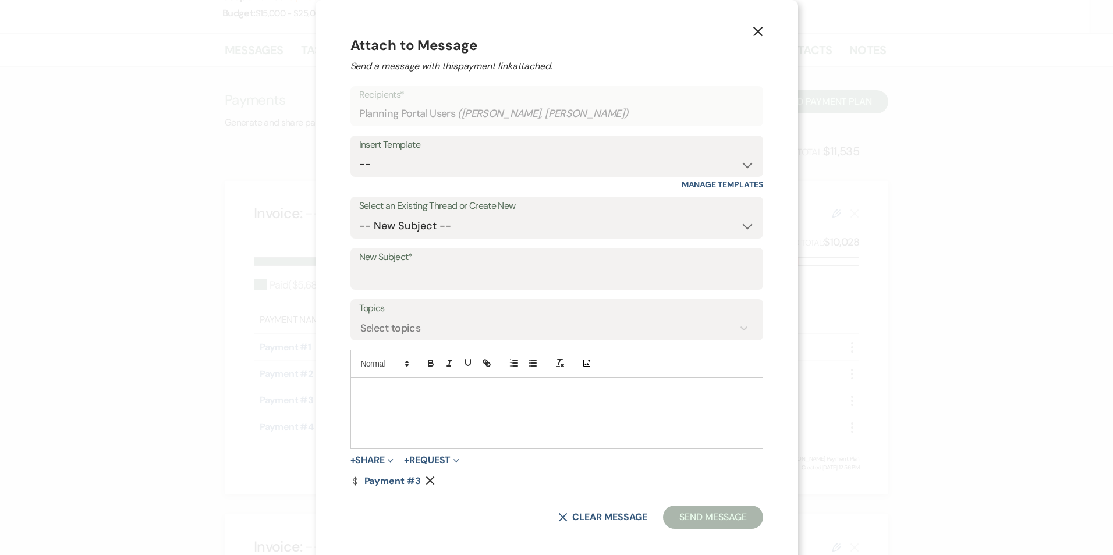
click at [442, 394] on p at bounding box center [557, 391] width 394 height 13
click at [443, 154] on select "-- Inquiry Follow Up Email #2 Contract Sending Template Payment Template Rental…" at bounding box center [556, 164] width 395 height 23
select select "1562"
click at [380, 153] on select "-- Inquiry Follow Up Email #2 Contract Sending Template Payment Template Rental…" at bounding box center [556, 164] width 395 height 23
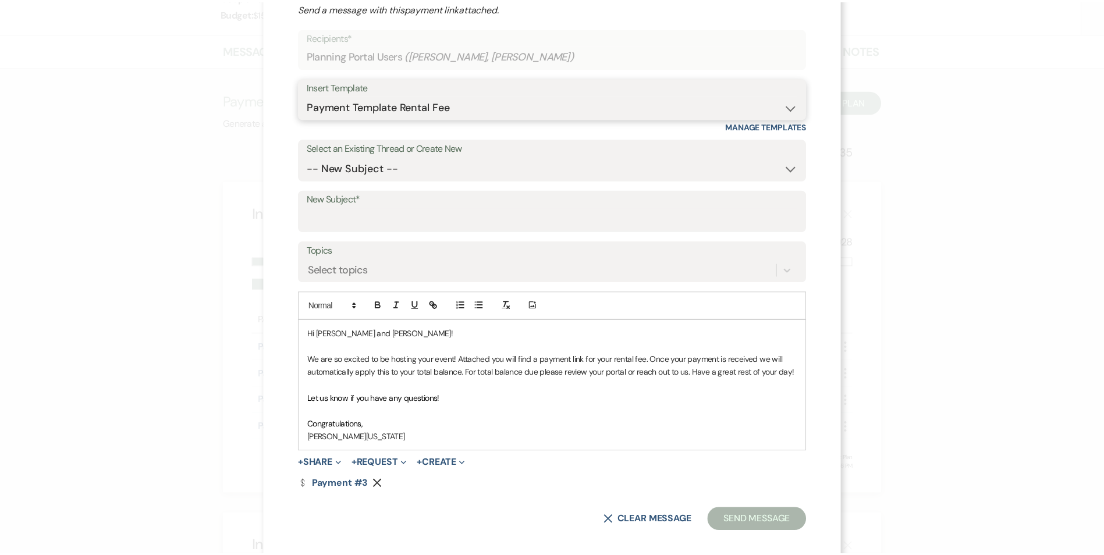
scroll to position [70, 0]
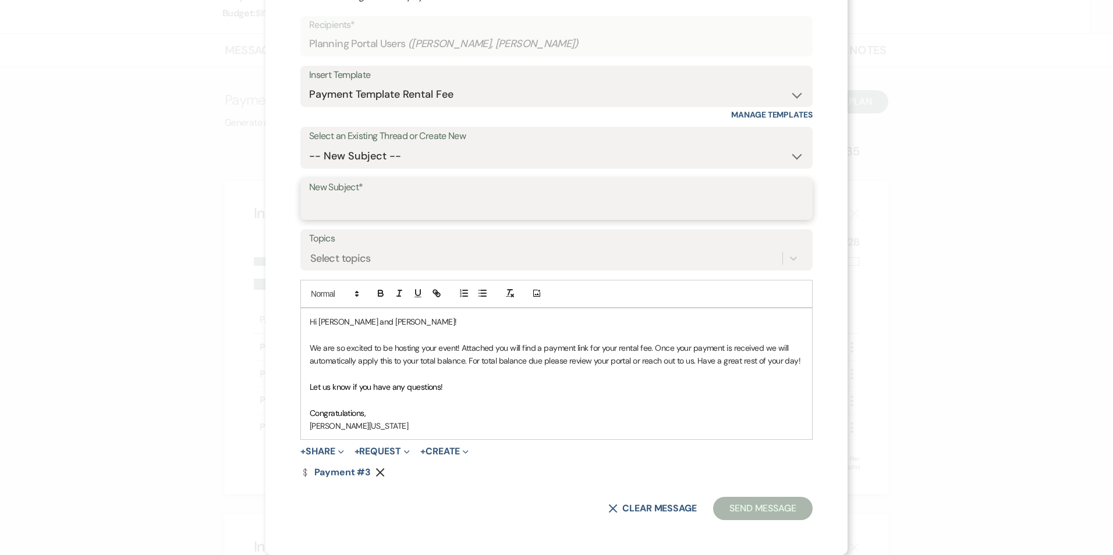
click at [446, 205] on input "New Subject*" at bounding box center [556, 207] width 495 height 23
type input "Payment Due"
click at [739, 506] on button "Send Message" at bounding box center [763, 508] width 100 height 23
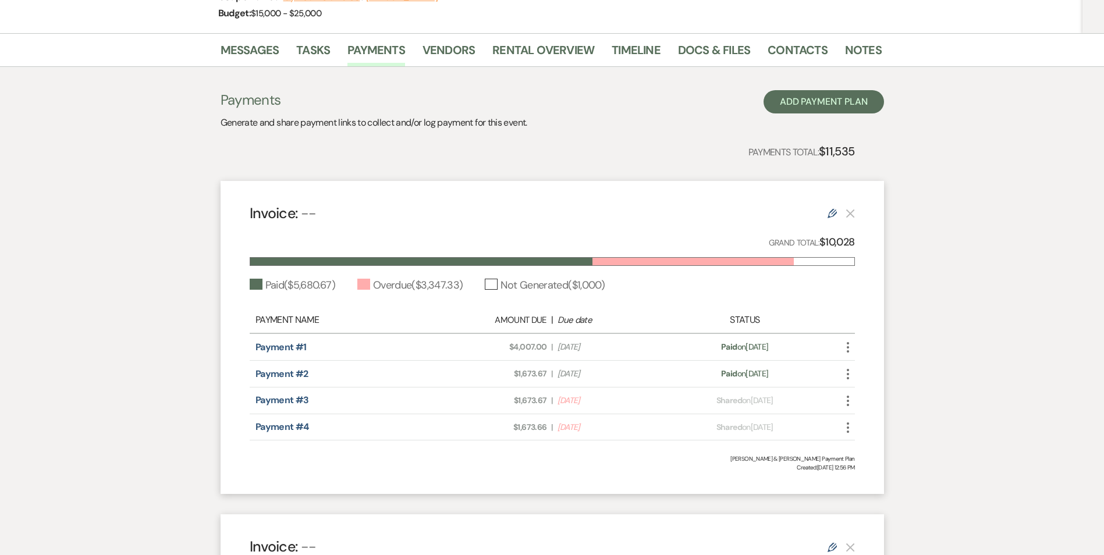
scroll to position [0, 0]
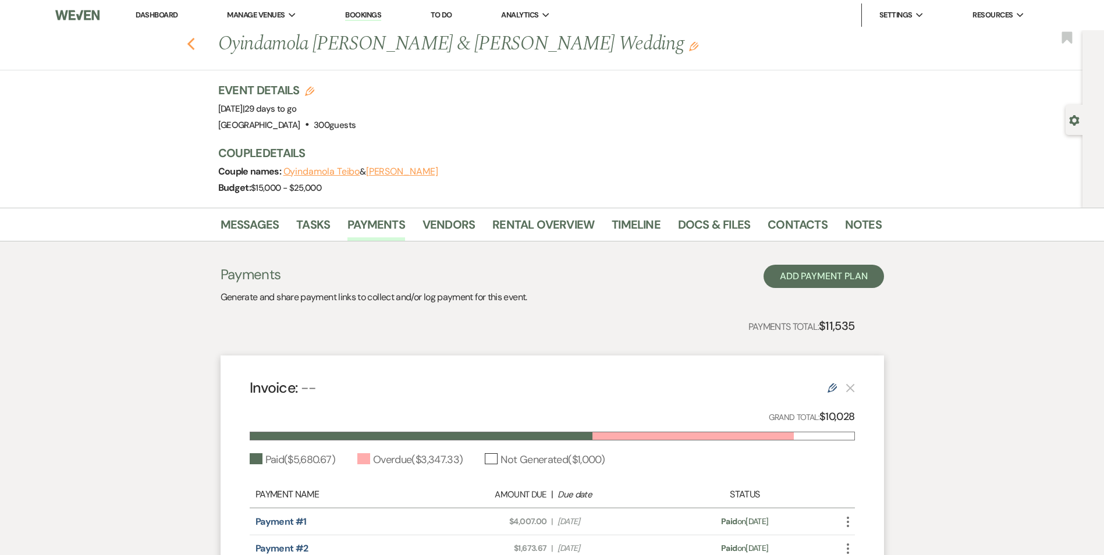
click at [194, 48] on use "button" at bounding box center [191, 44] width 8 height 13
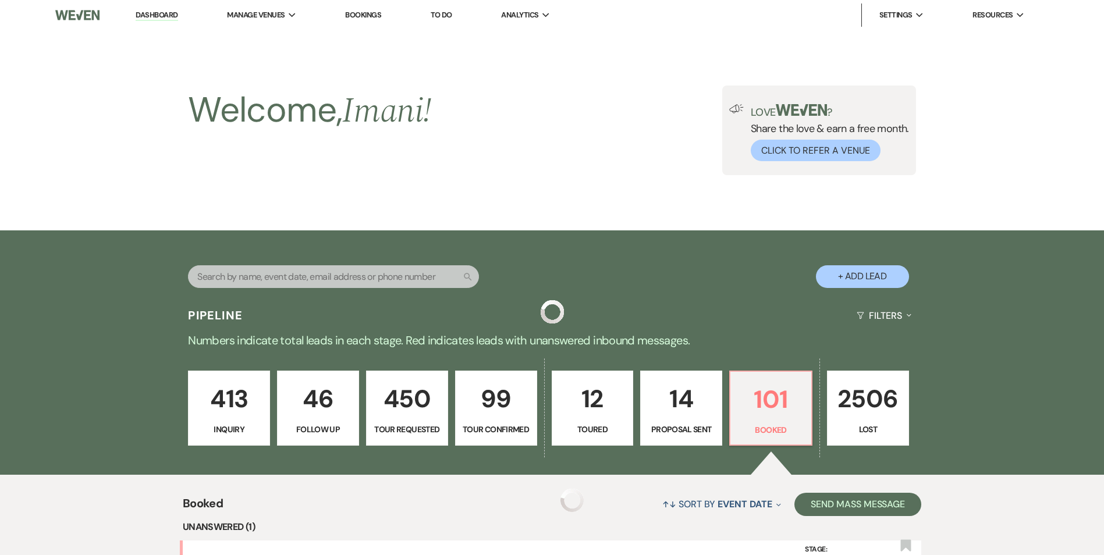
scroll to position [291, 0]
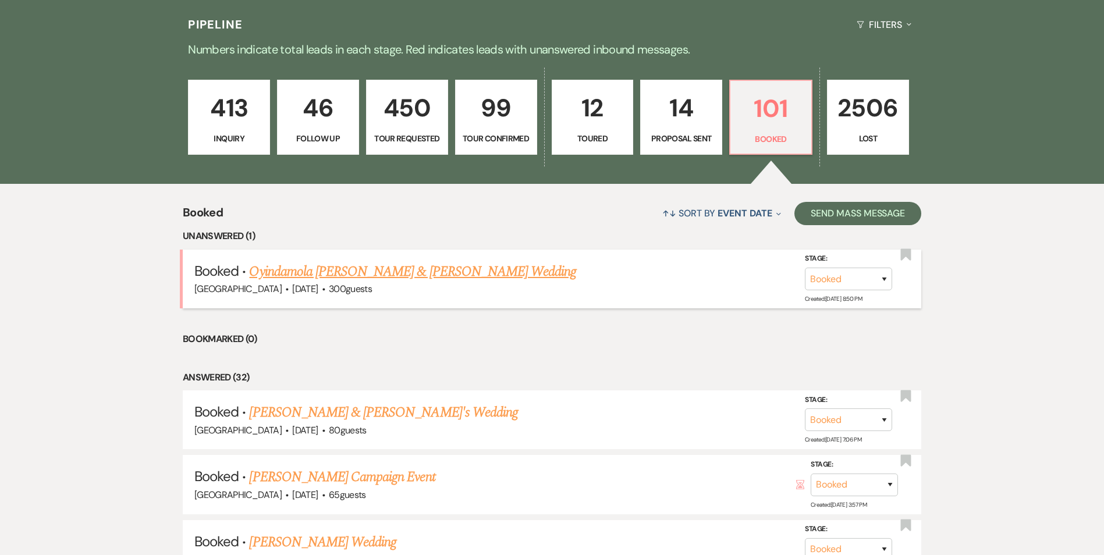
click at [416, 274] on link "Oyindamola [PERSON_NAME] & [PERSON_NAME] Wedding" at bounding box center [412, 271] width 327 height 21
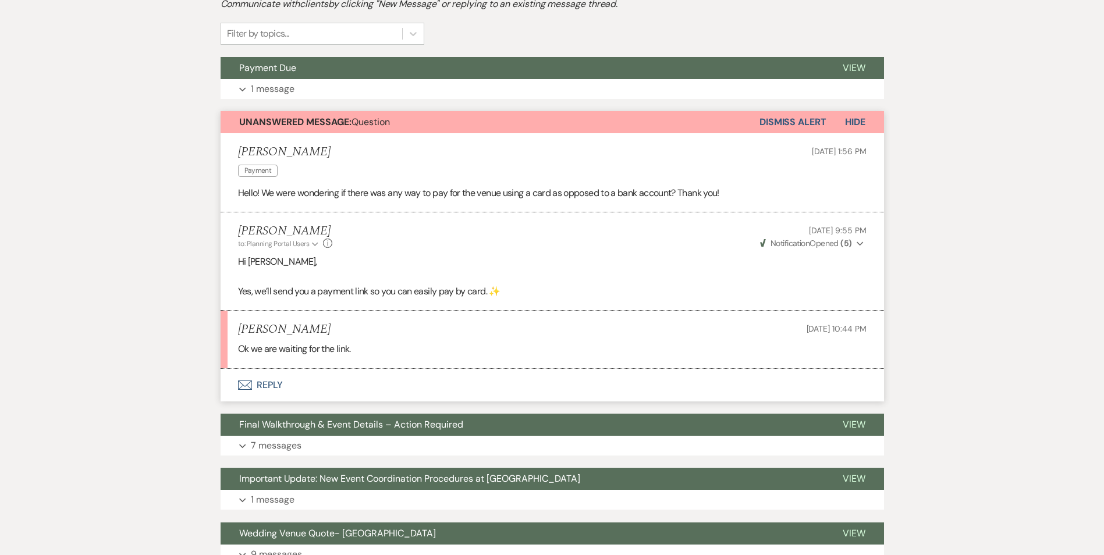
click at [256, 378] on button "Envelope Reply" at bounding box center [553, 385] width 664 height 33
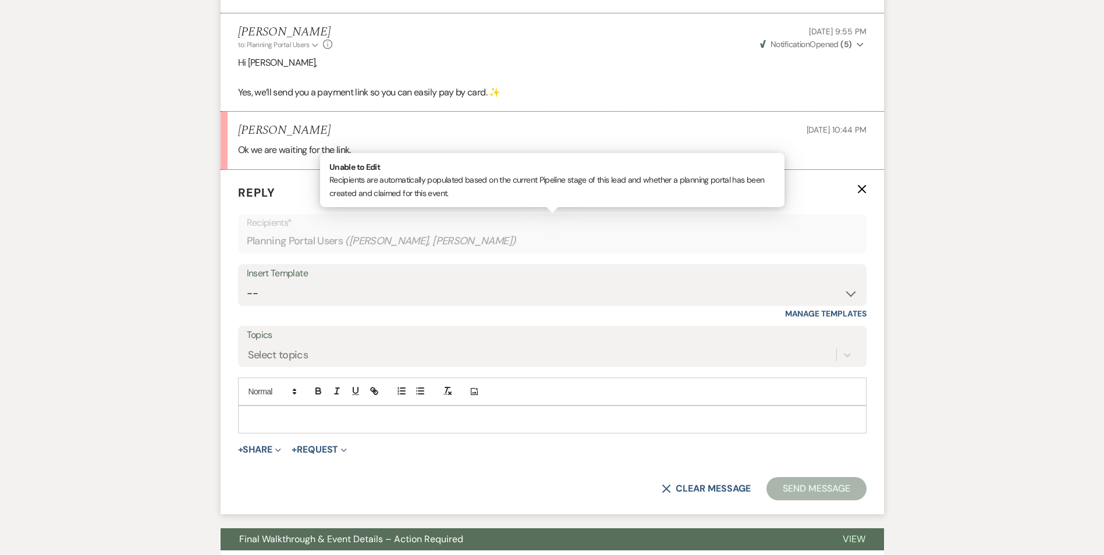
scroll to position [555, 0]
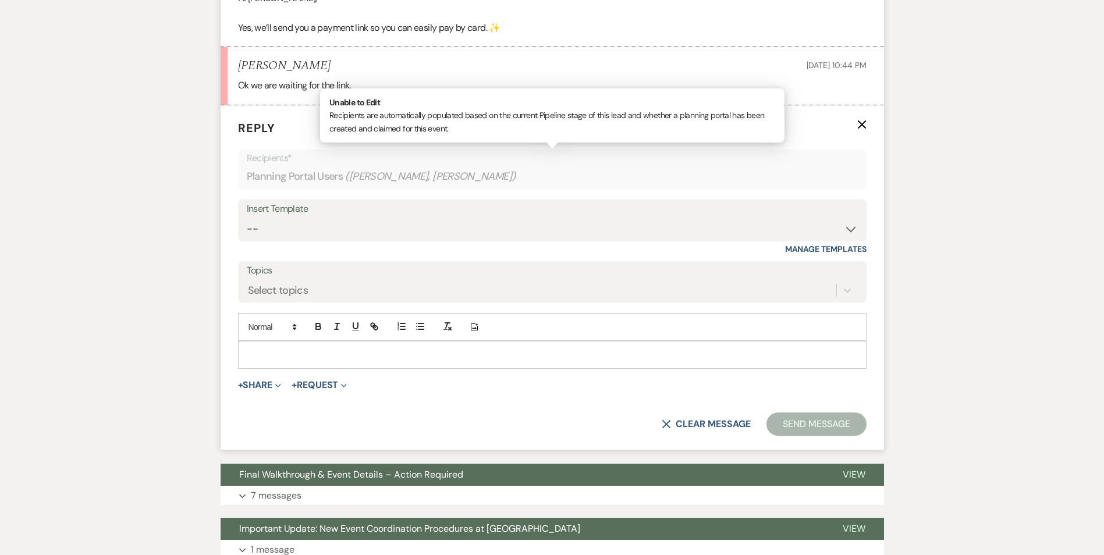
click at [265, 351] on p at bounding box center [552, 355] width 610 height 13
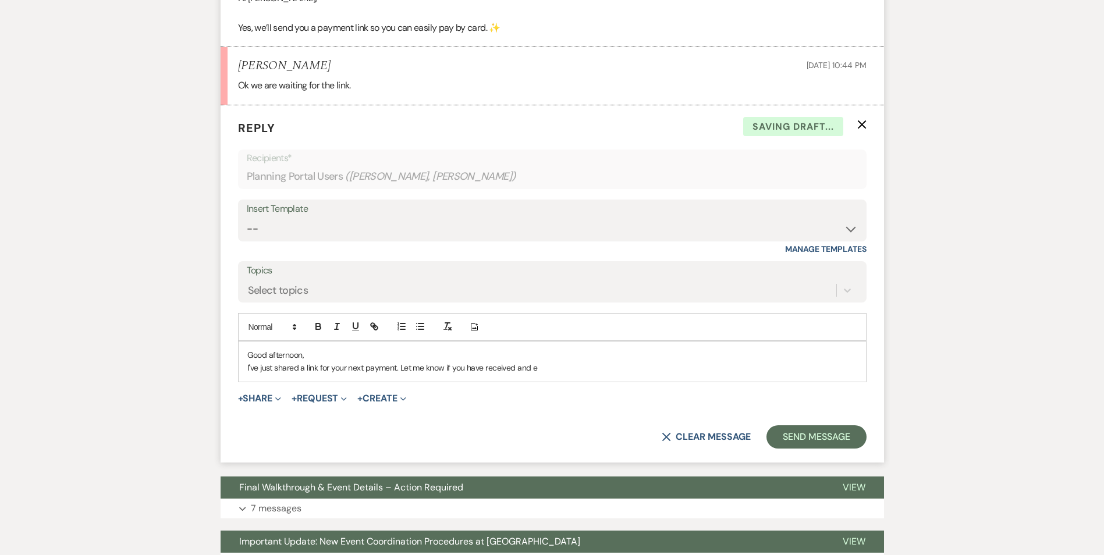
click at [545, 368] on p "I''ve just shared a link for your next payment. Let me know if you have receive…" at bounding box center [552, 367] width 610 height 13
click at [852, 438] on button "Send Message" at bounding box center [817, 437] width 100 height 23
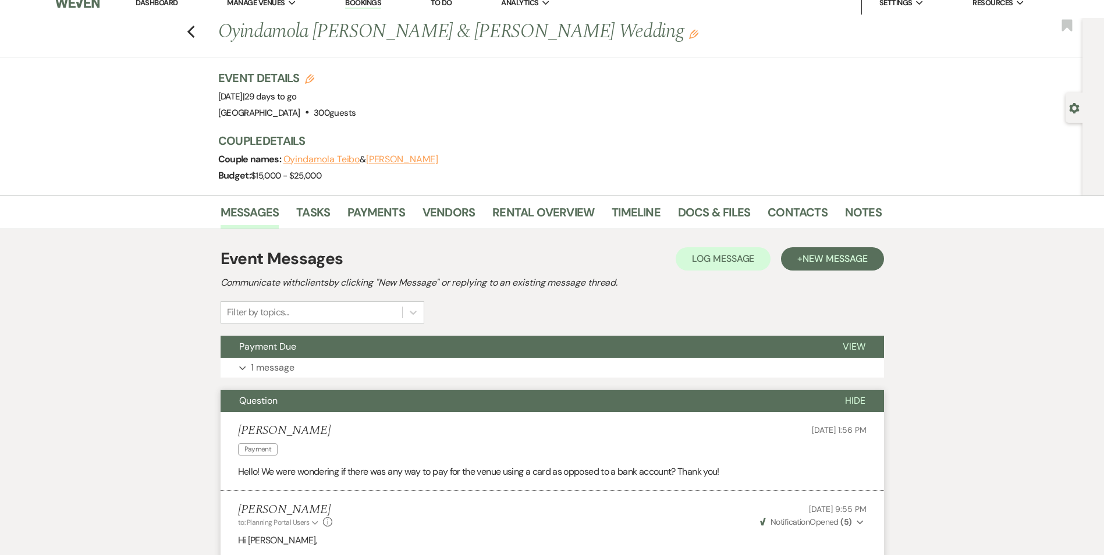
scroll to position [0, 0]
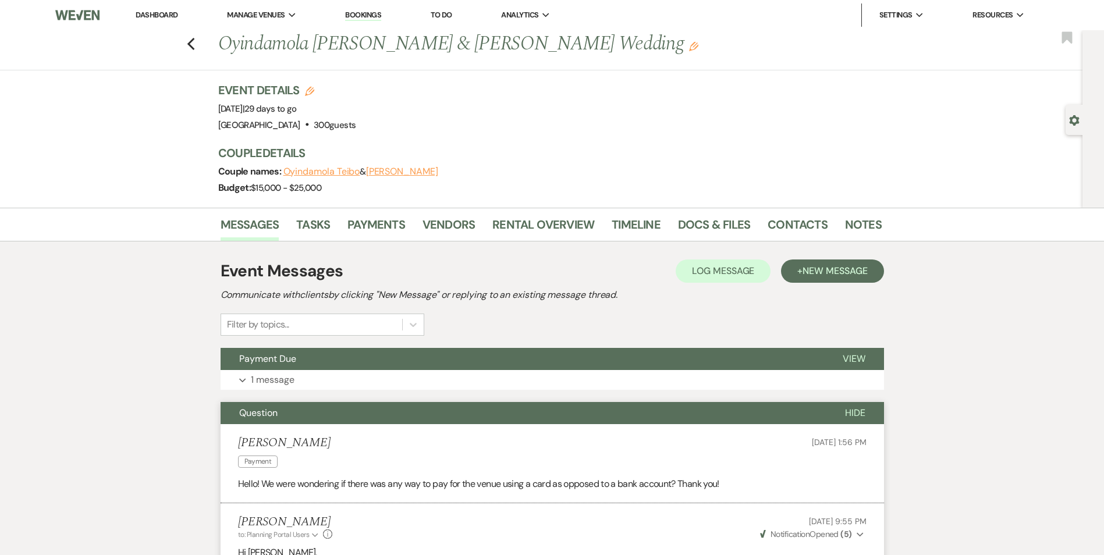
click at [364, 17] on link "Bookings" at bounding box center [363, 15] width 36 height 11
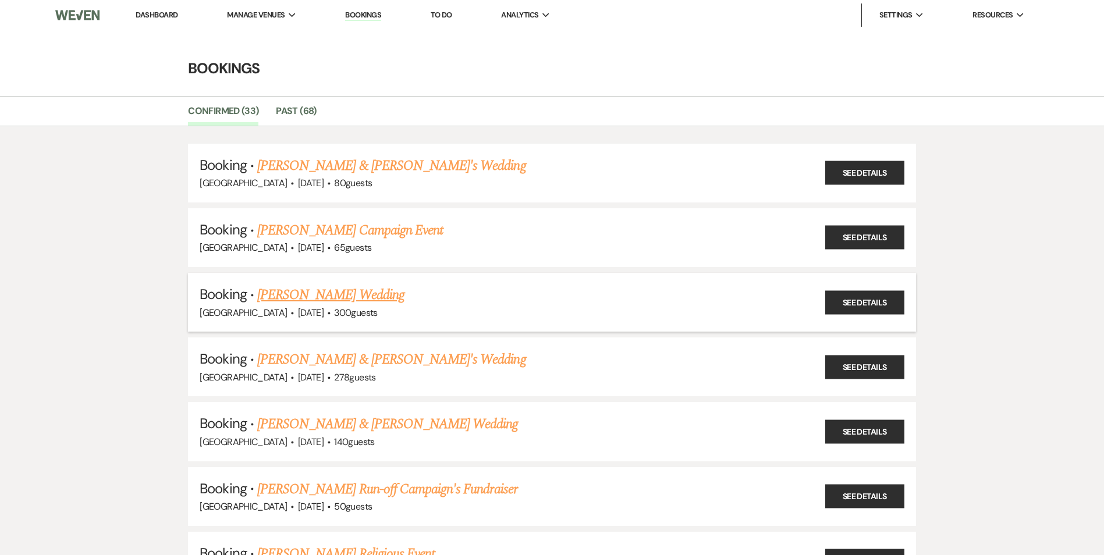
click at [302, 306] on div "[GEOGRAPHIC_DATA] · [DATE] · 300 guests" at bounding box center [552, 313] width 704 height 15
click at [303, 300] on link "[PERSON_NAME] Wedding" at bounding box center [330, 295] width 147 height 21
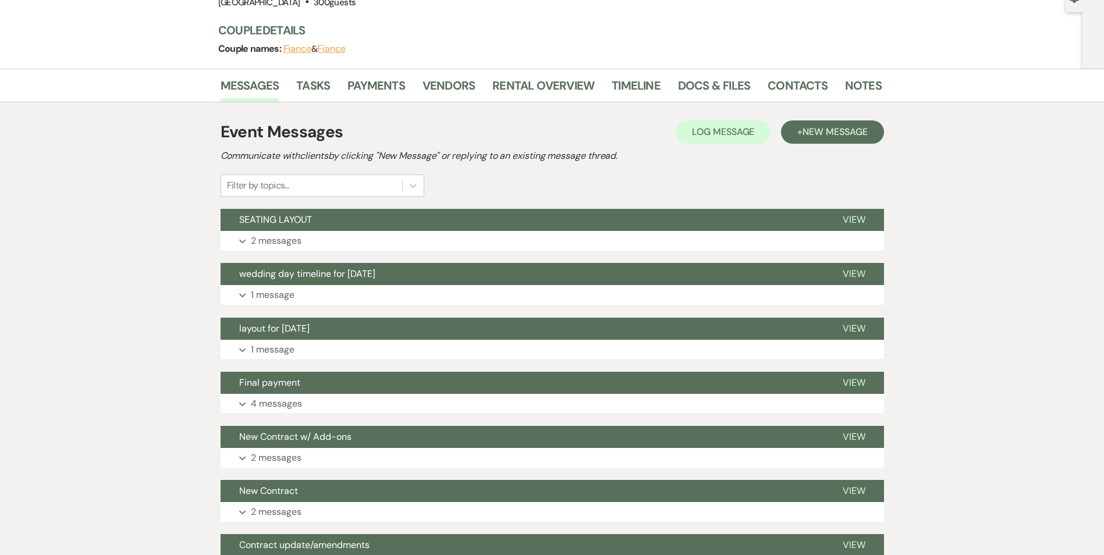
scroll to position [58, 0]
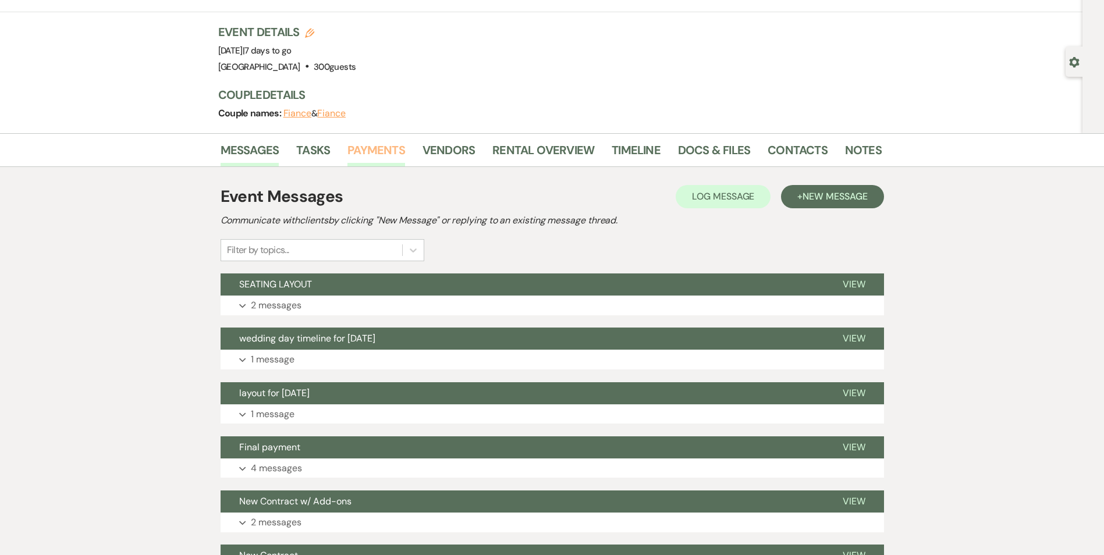
click at [380, 153] on link "Payments" at bounding box center [377, 154] width 58 height 26
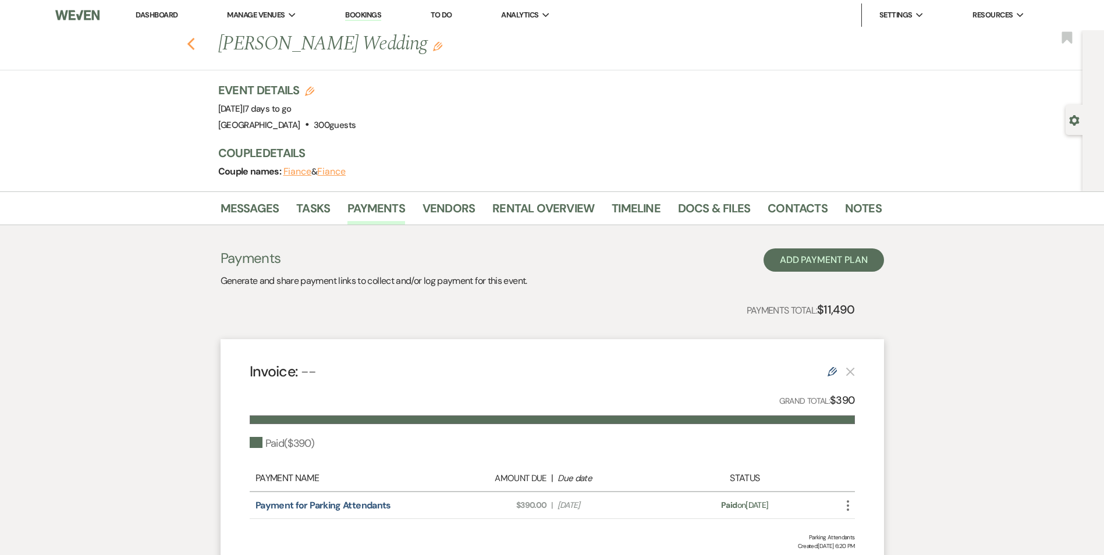
click at [195, 44] on icon "Previous" at bounding box center [191, 44] width 9 height 14
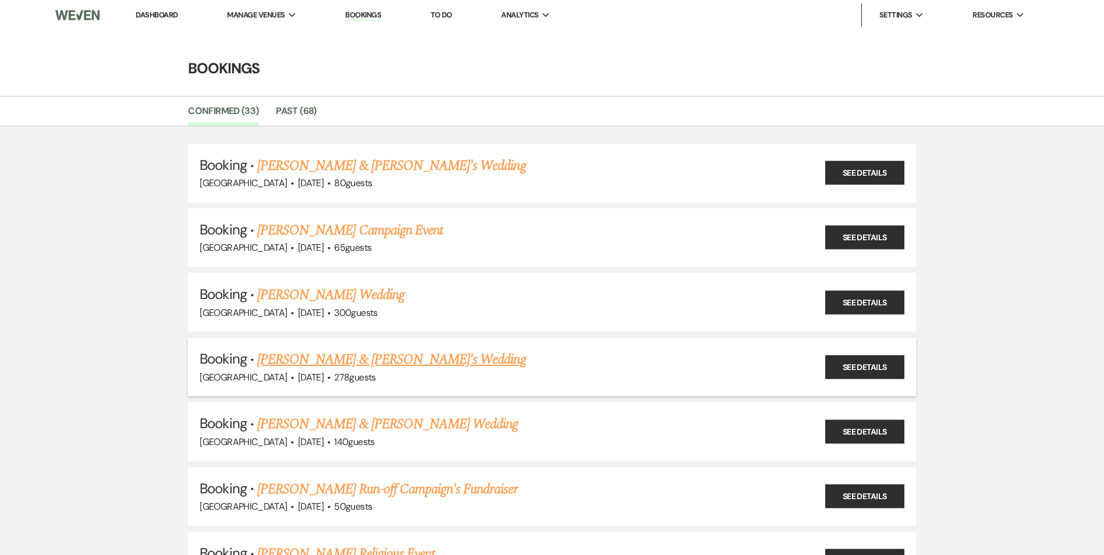
click at [279, 350] on link "[PERSON_NAME] & [PERSON_NAME]'s Wedding" at bounding box center [391, 359] width 269 height 21
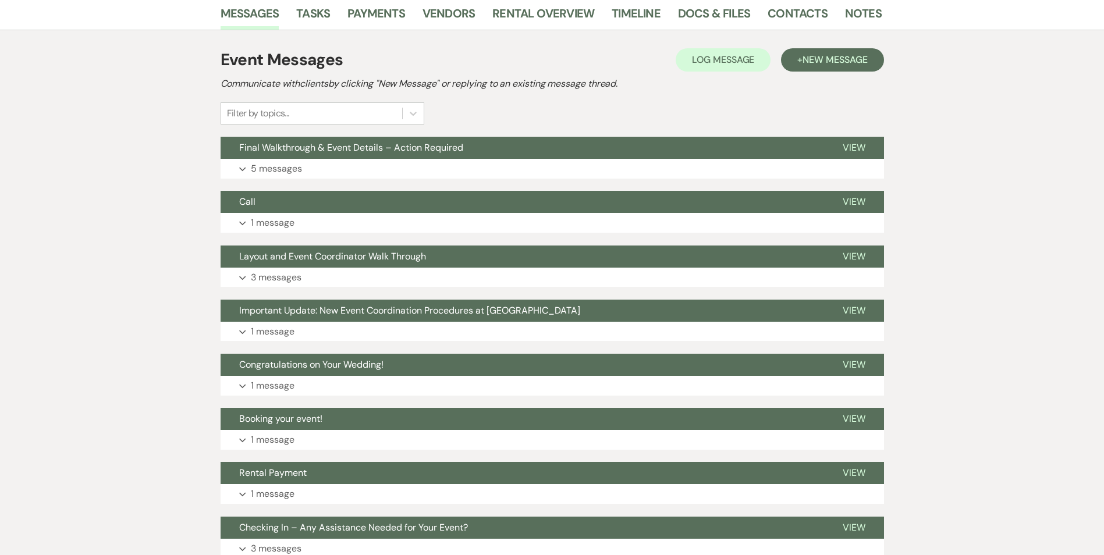
scroll to position [58, 0]
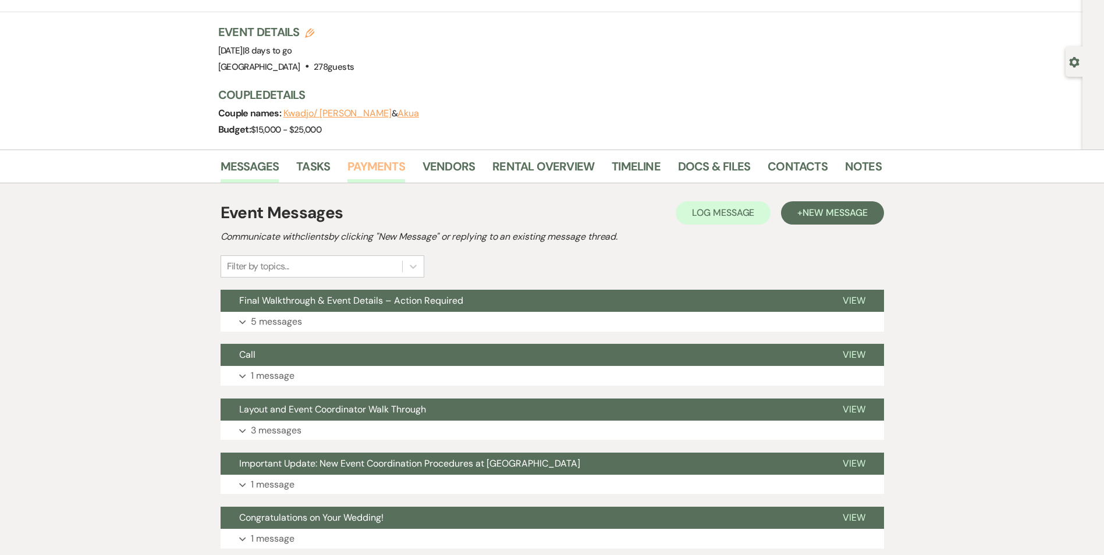
click at [364, 157] on link "Payments" at bounding box center [377, 170] width 58 height 26
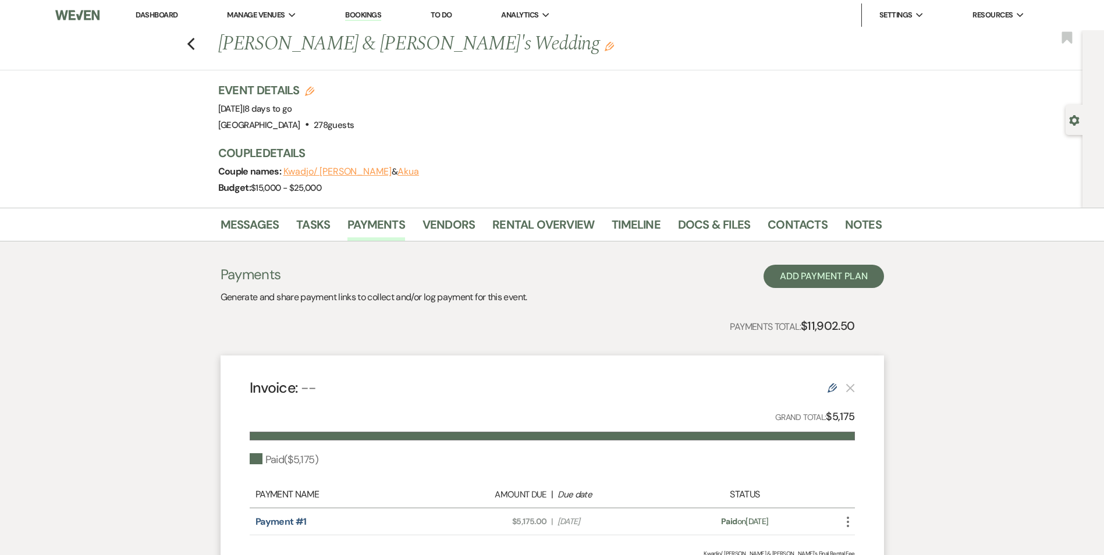
click at [190, 41] on div "Previous [PERSON_NAME] & [PERSON_NAME]'s Wedding Edit Bookmark" at bounding box center [538, 50] width 1089 height 40
click at [193, 41] on icon "Previous" at bounding box center [191, 44] width 9 height 14
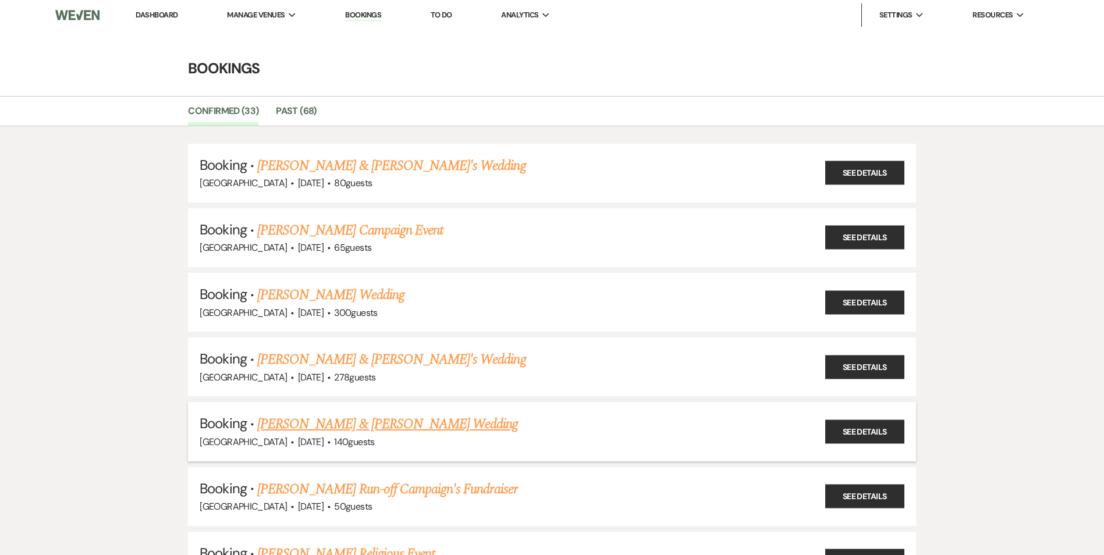
click at [296, 421] on link "[PERSON_NAME] & [PERSON_NAME] Wedding" at bounding box center [387, 424] width 261 height 21
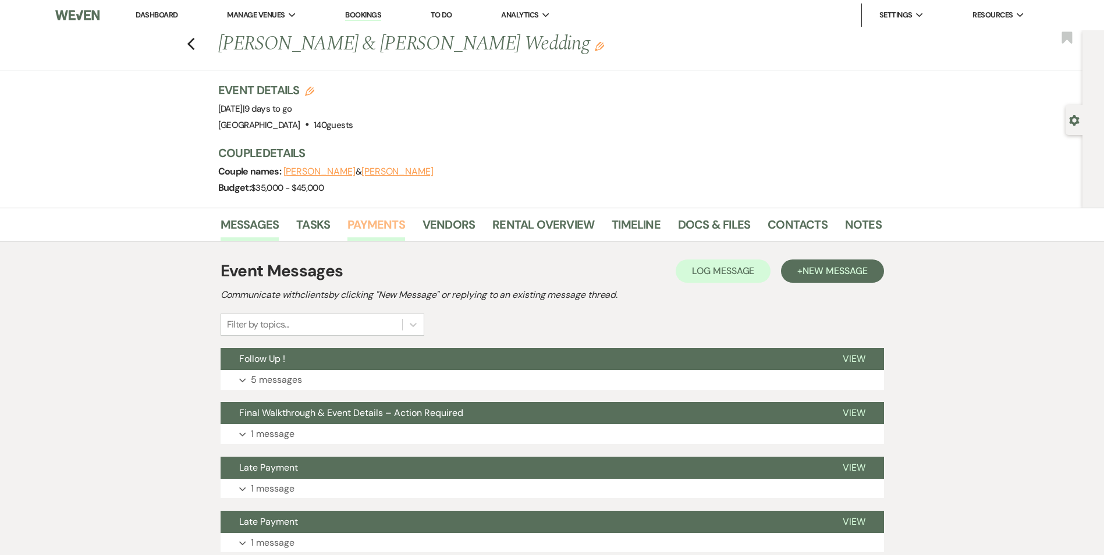
click at [380, 226] on link "Payments" at bounding box center [377, 228] width 58 height 26
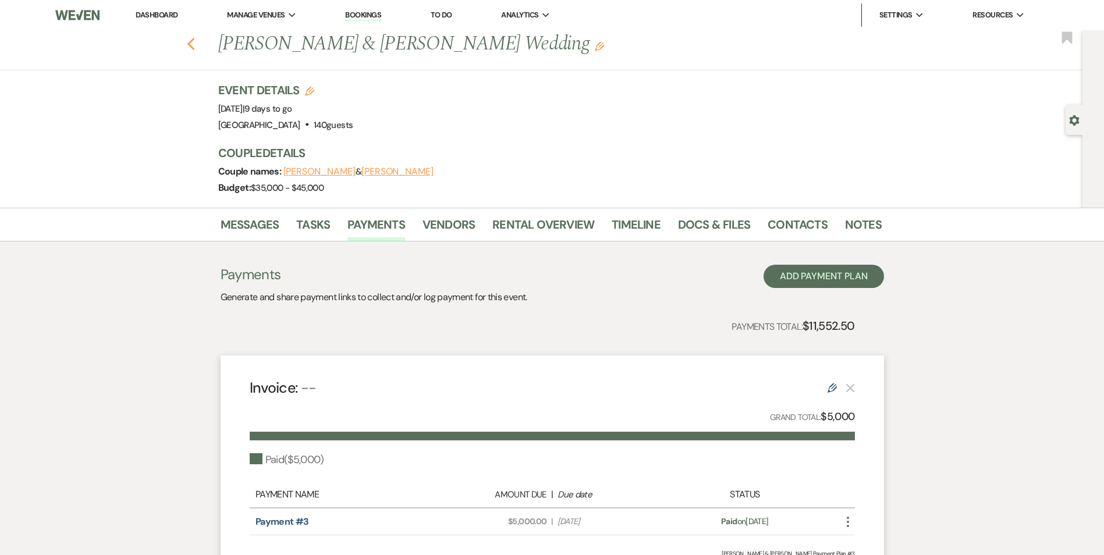
click at [193, 38] on icon "Previous" at bounding box center [191, 44] width 9 height 14
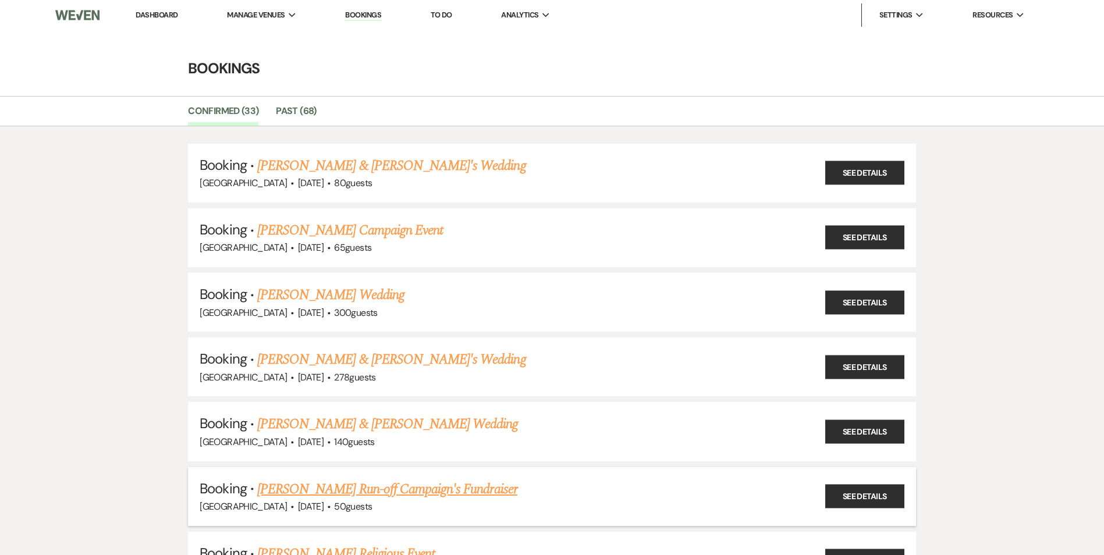
click at [309, 486] on link "[PERSON_NAME] Run-off Campaign's Fundraiser" at bounding box center [387, 489] width 260 height 21
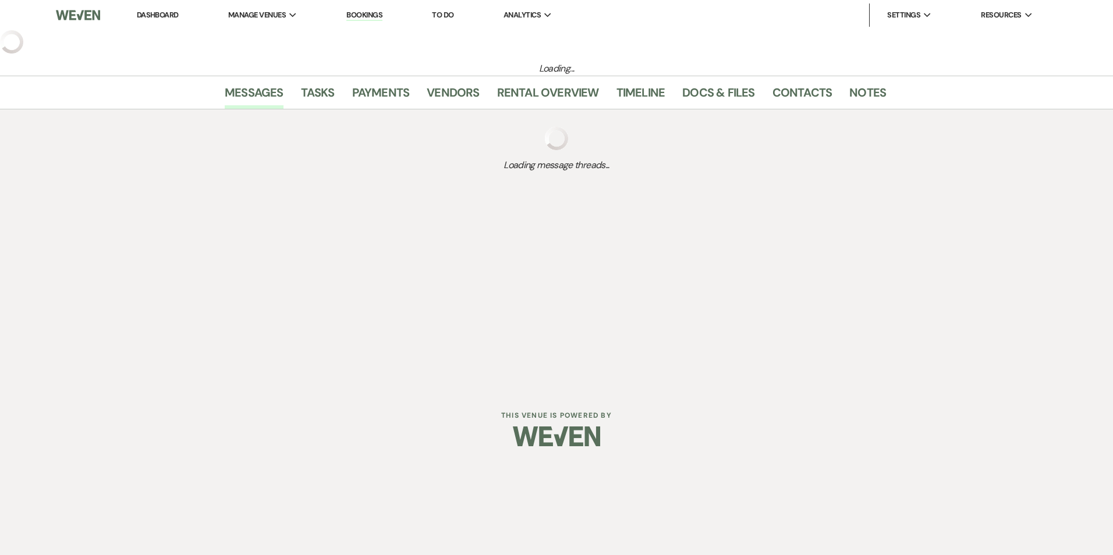
select select "20"
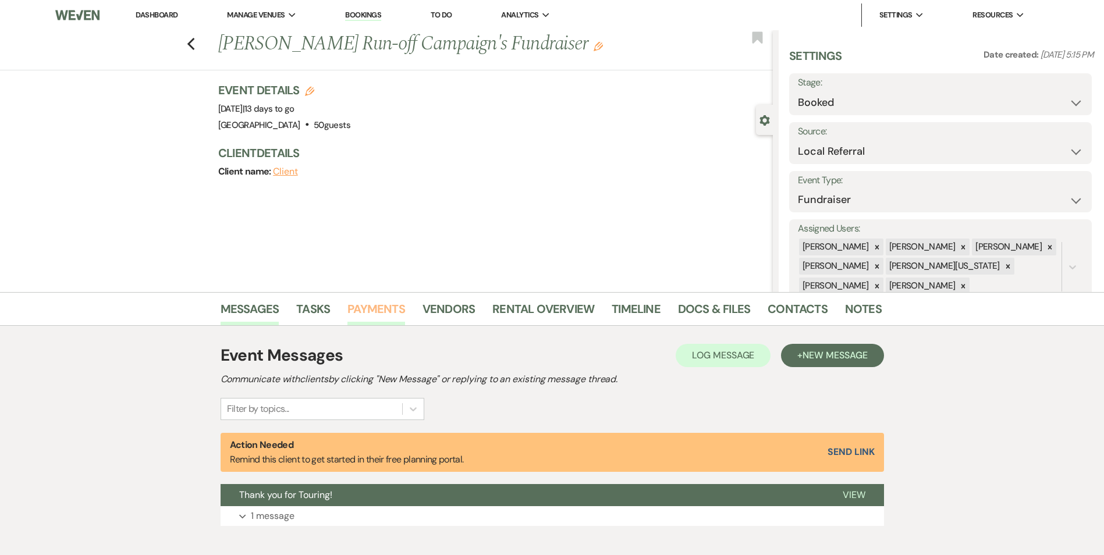
click at [366, 307] on link "Payments" at bounding box center [377, 313] width 58 height 26
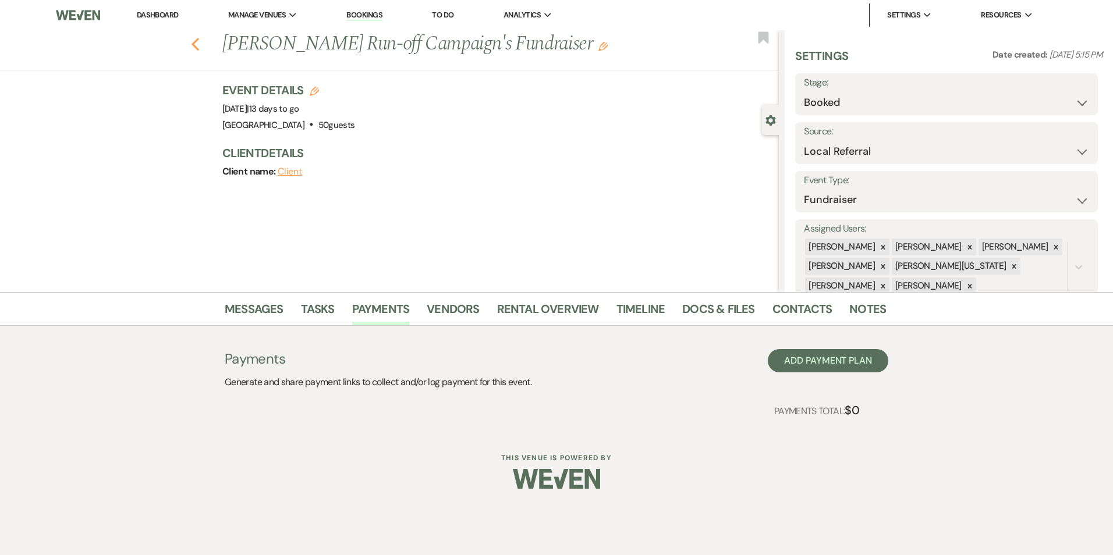
click at [198, 40] on icon "Previous" at bounding box center [195, 44] width 9 height 14
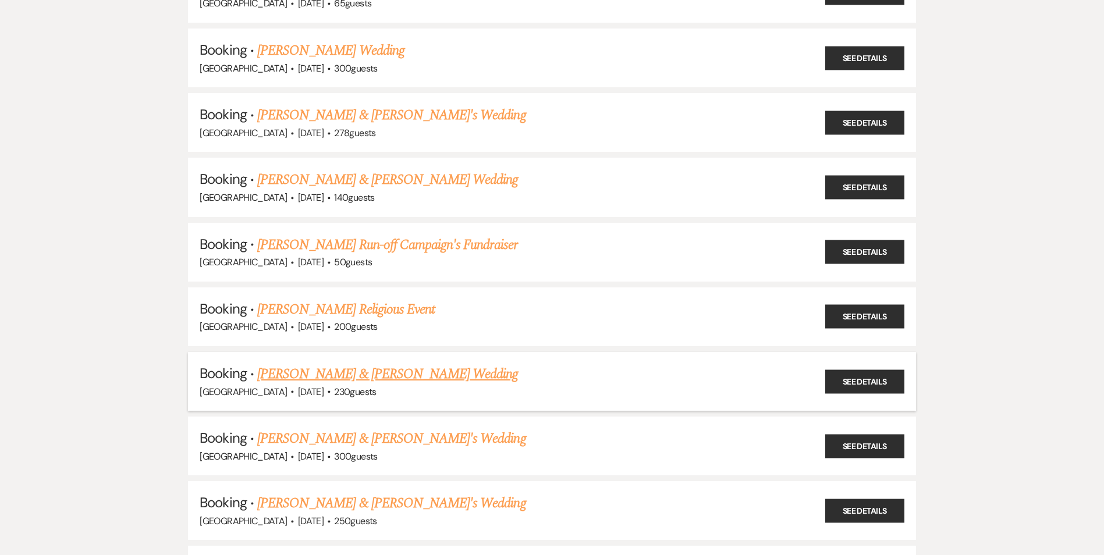
scroll to position [291, 0]
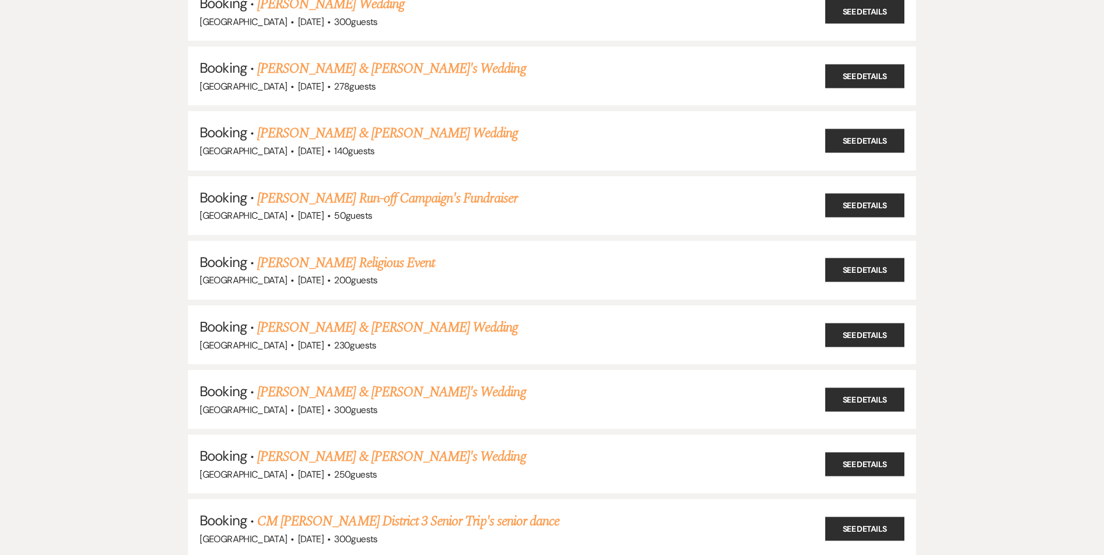
click at [318, 267] on link "[PERSON_NAME] Religious Event" at bounding box center [346, 263] width 178 height 21
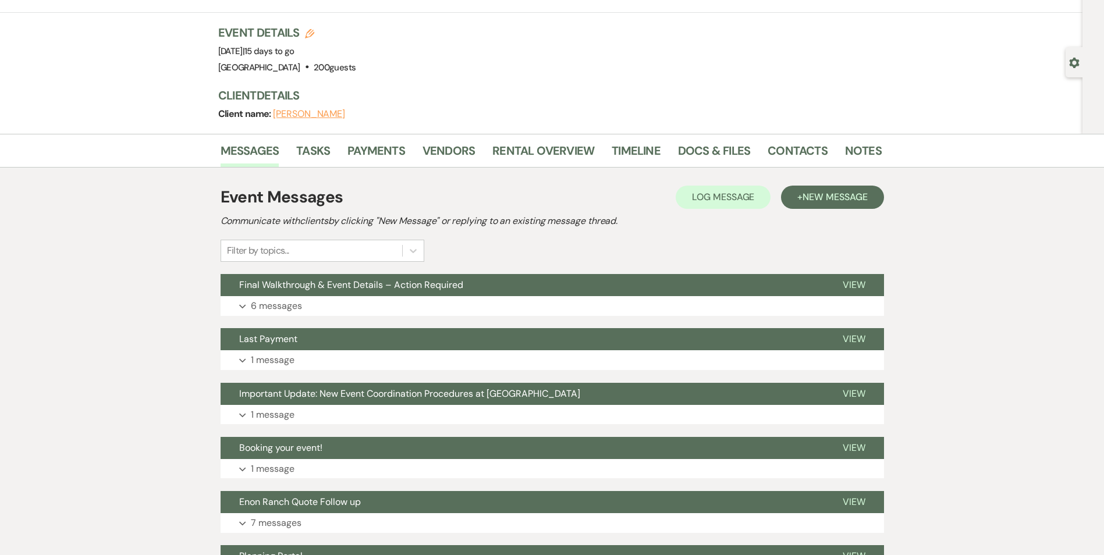
scroll to position [58, 0]
click at [374, 144] on link "Payments" at bounding box center [377, 154] width 58 height 26
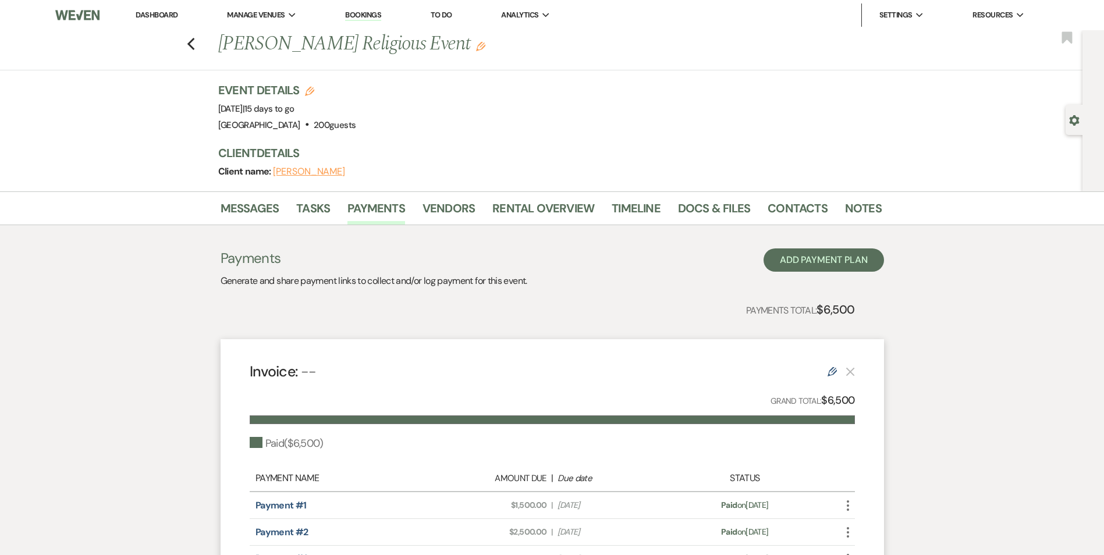
click at [201, 48] on div "Previous [PERSON_NAME] Religious Event Edit Bookmark" at bounding box center [538, 50] width 1089 height 40
click at [196, 42] on icon "Previous" at bounding box center [191, 44] width 9 height 14
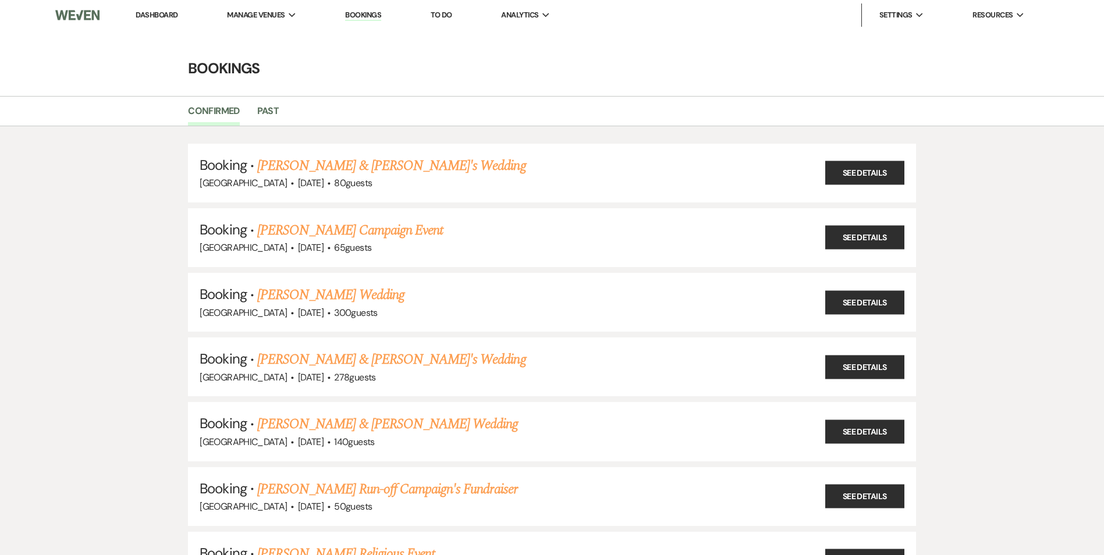
scroll to position [291, 0]
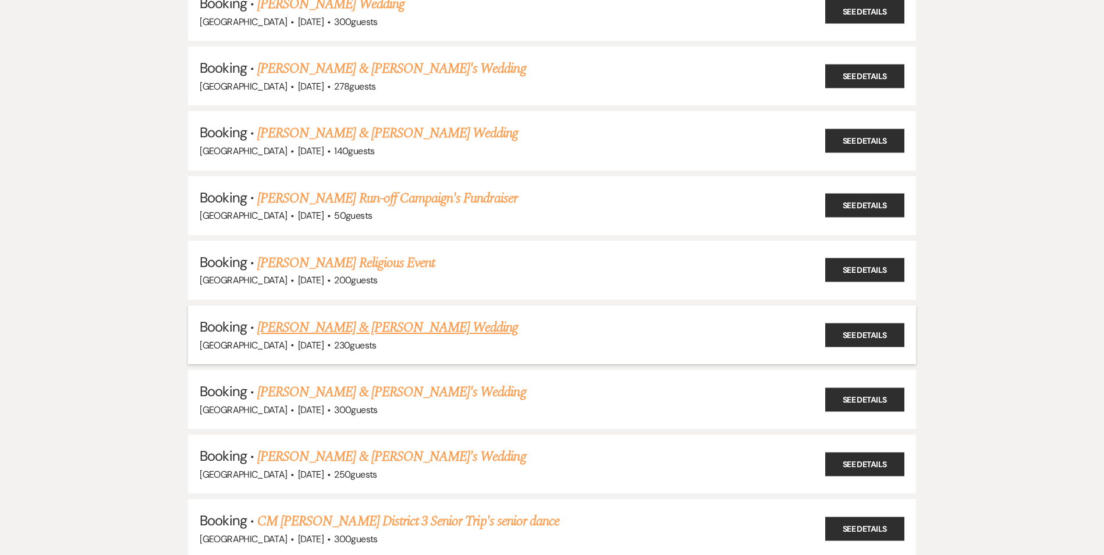
click at [293, 325] on link "[PERSON_NAME] & [PERSON_NAME] Wedding" at bounding box center [387, 327] width 261 height 21
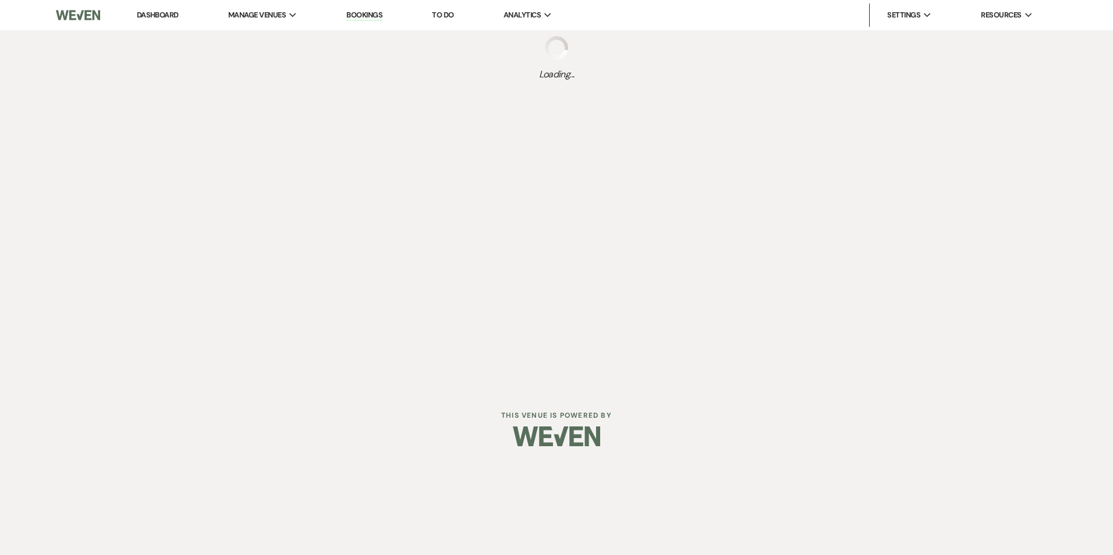
select select "12"
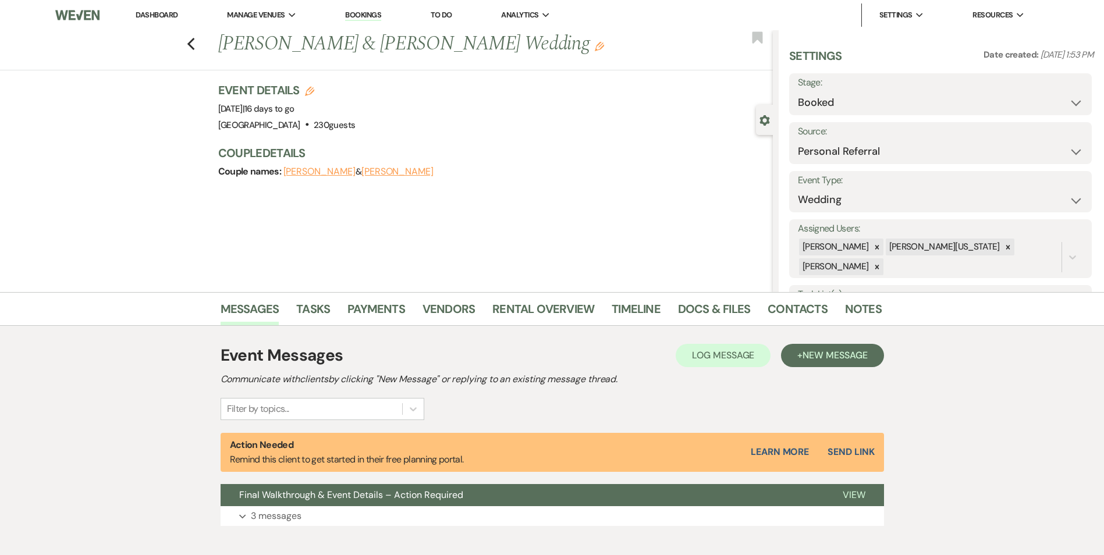
click at [375, 291] on div "Previous [PERSON_NAME] & [PERSON_NAME] Wedding Edit Bookmark Gear Settings Sett…" at bounding box center [386, 161] width 773 height 262
click at [371, 300] on link "Payments" at bounding box center [377, 313] width 58 height 26
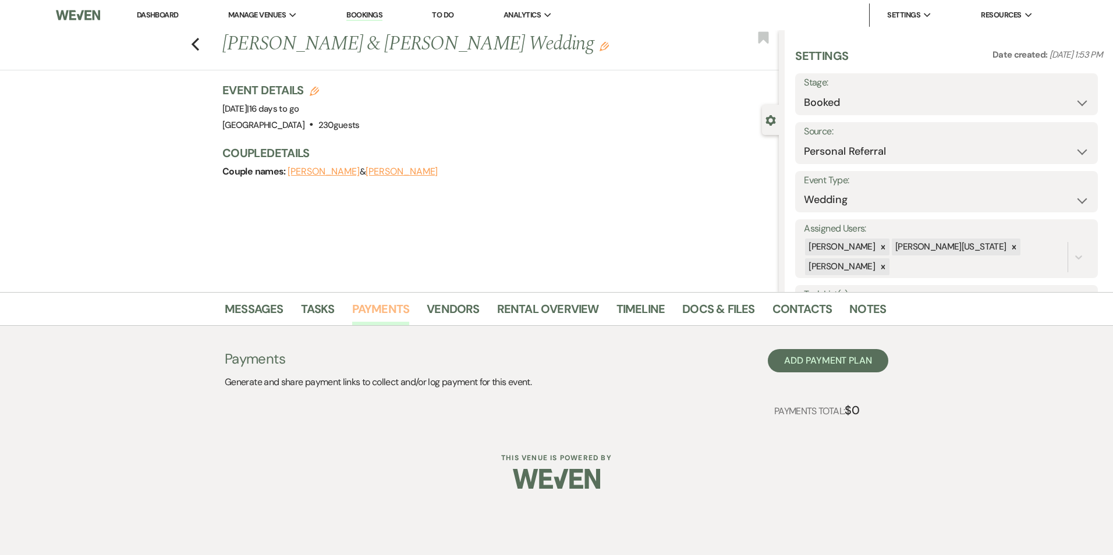
click at [368, 311] on link "Payments" at bounding box center [381, 313] width 58 height 26
click at [368, 309] on link "Payments" at bounding box center [381, 313] width 58 height 26
click at [198, 46] on icon "Previous" at bounding box center [195, 44] width 9 height 14
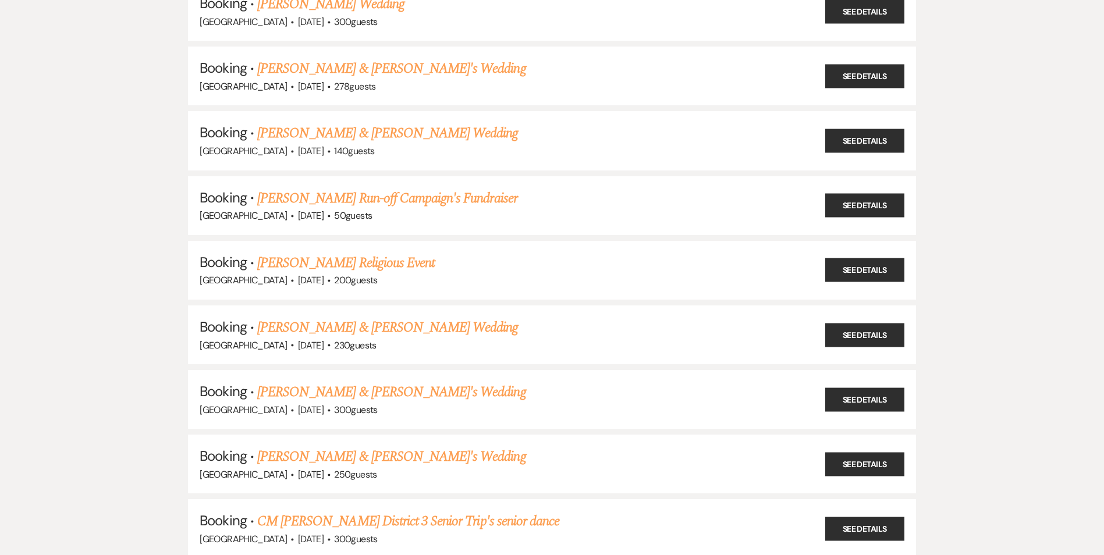
click at [337, 397] on link "[PERSON_NAME] & [PERSON_NAME]'s Wedding" at bounding box center [391, 392] width 269 height 21
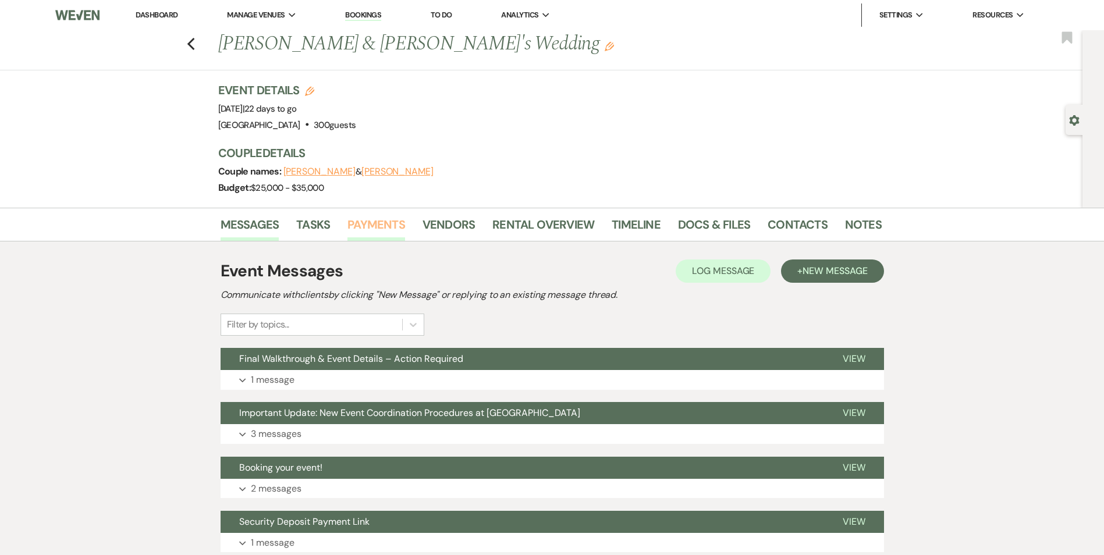
click at [367, 224] on link "Payments" at bounding box center [377, 228] width 58 height 26
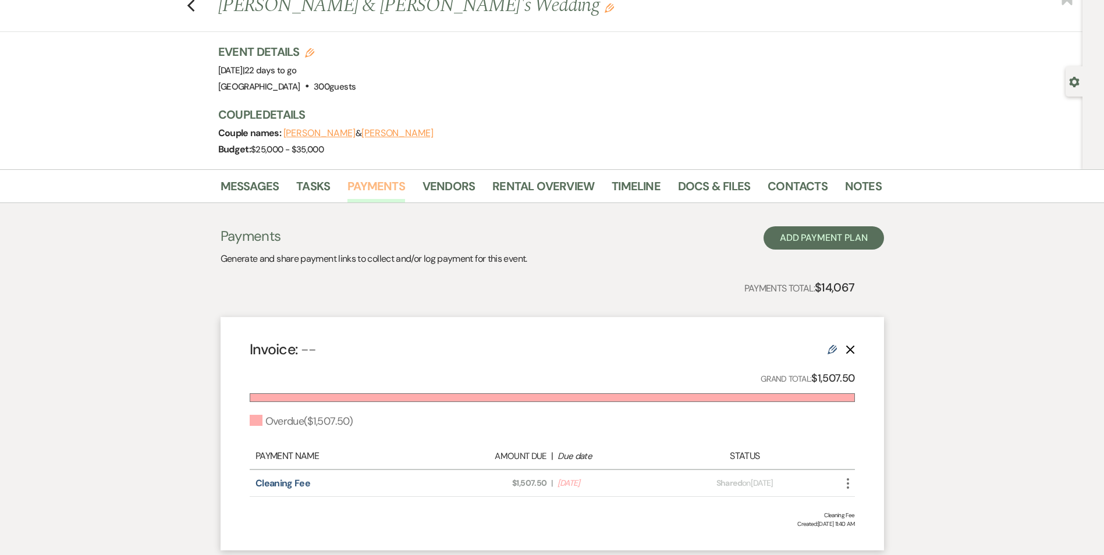
scroll to position [58, 0]
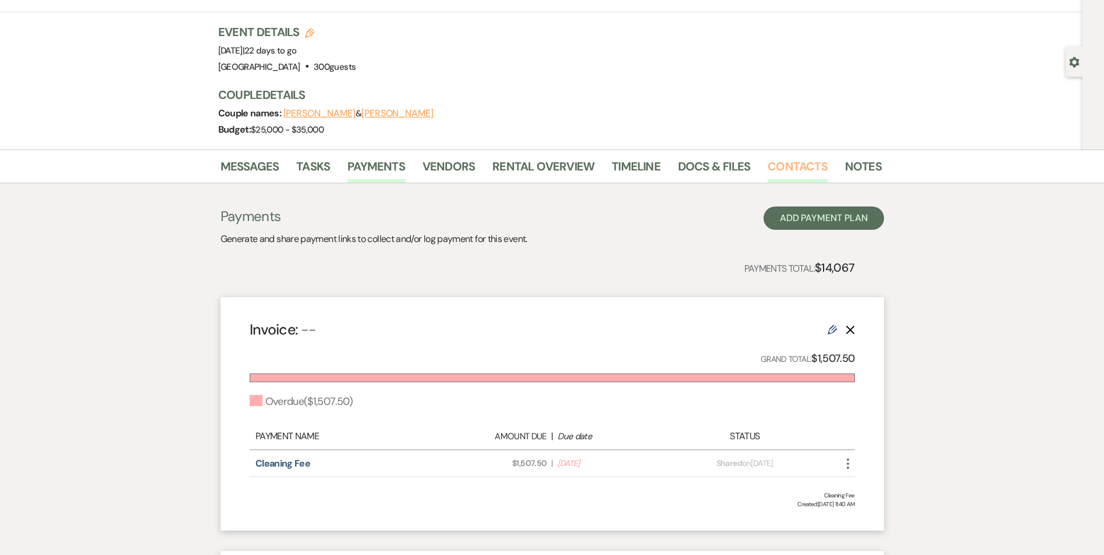
click at [787, 173] on link "Contacts" at bounding box center [798, 170] width 60 height 26
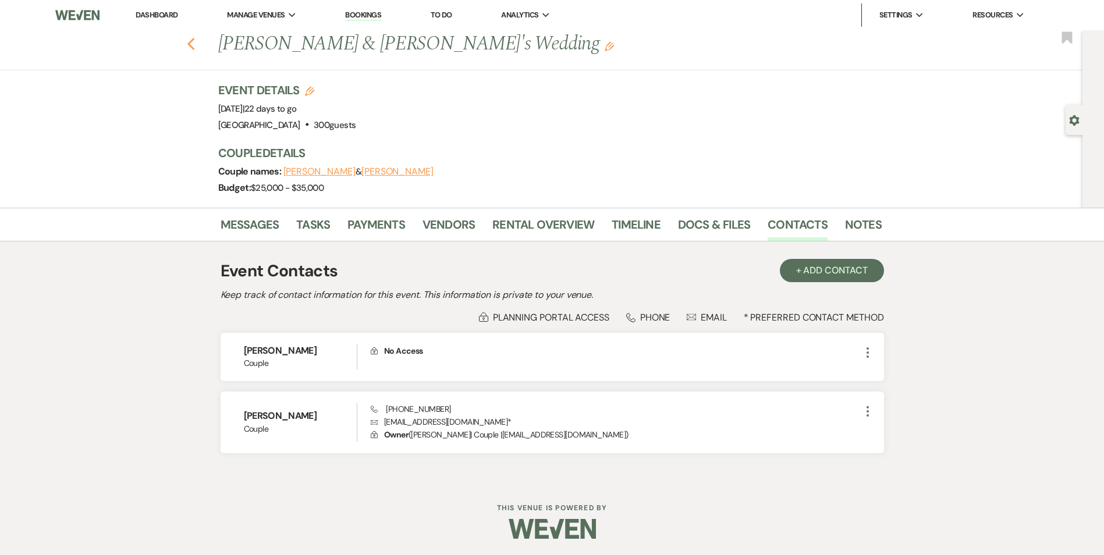
click at [194, 45] on use "button" at bounding box center [191, 44] width 8 height 13
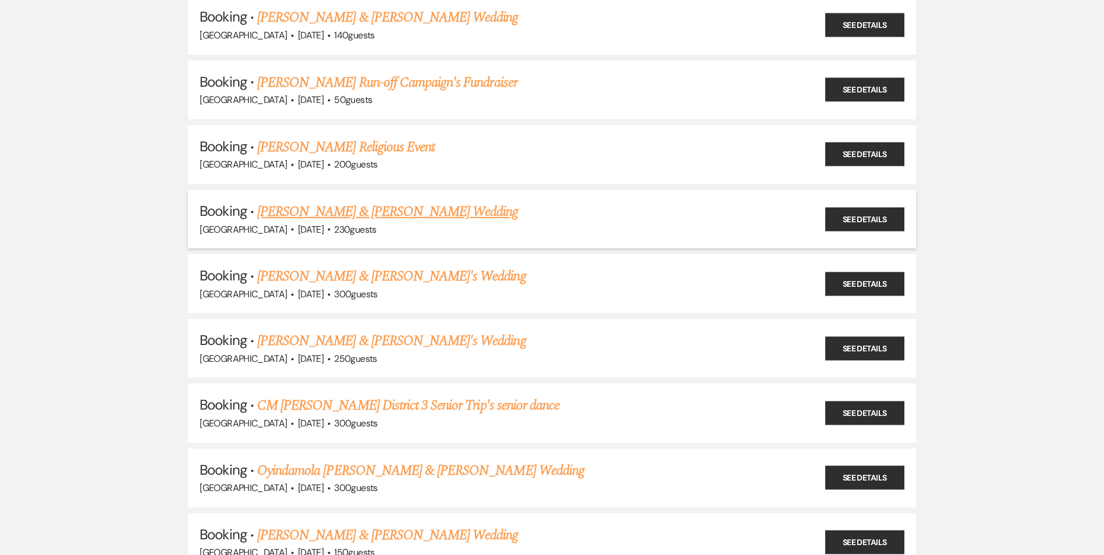
scroll to position [407, 0]
click at [299, 346] on link "[PERSON_NAME] & [PERSON_NAME]'s Wedding" at bounding box center [391, 340] width 269 height 21
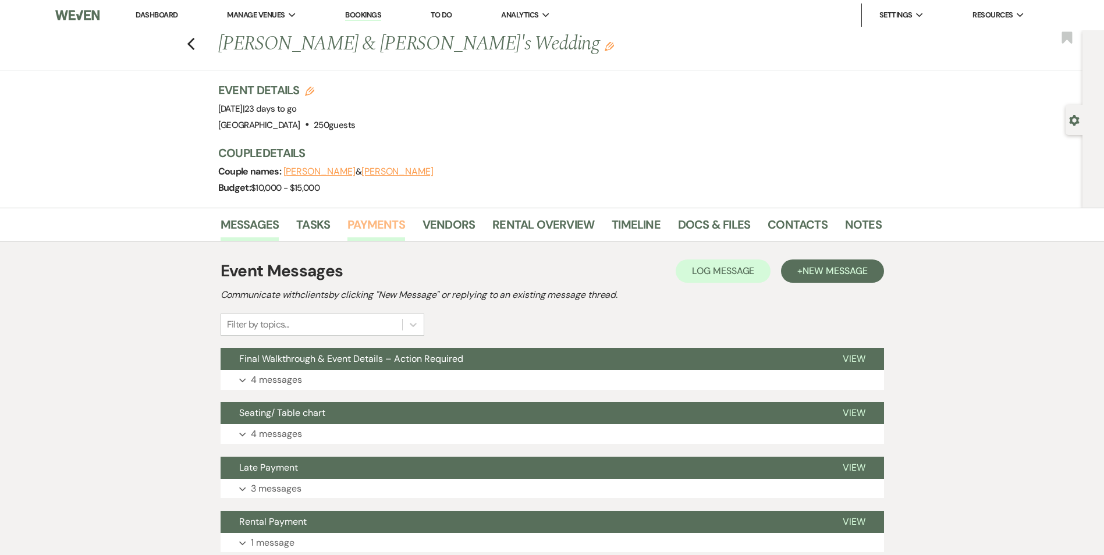
click at [363, 228] on link "Payments" at bounding box center [377, 228] width 58 height 26
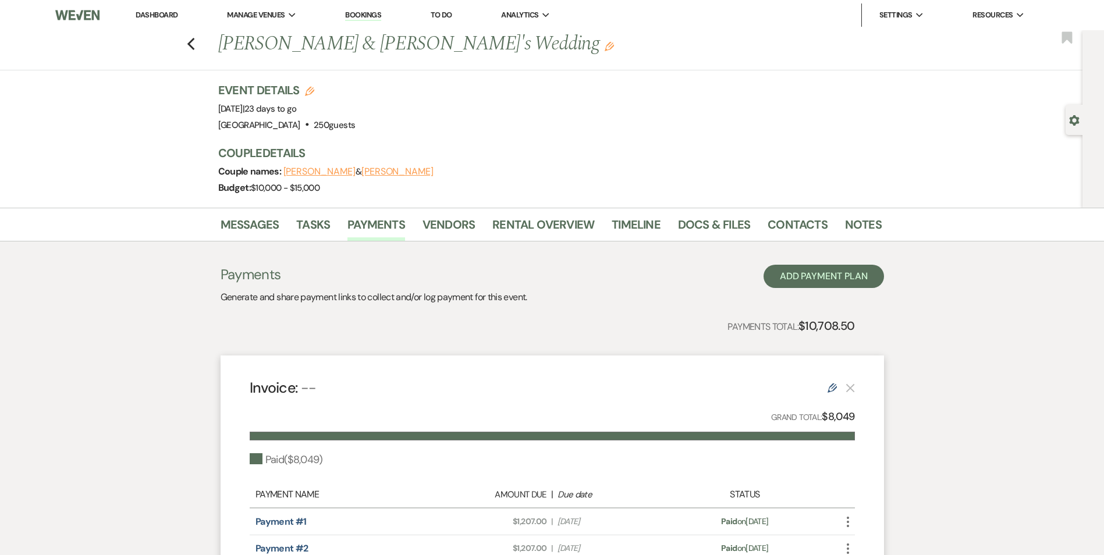
click at [349, 19] on link "Bookings" at bounding box center [363, 15] width 36 height 11
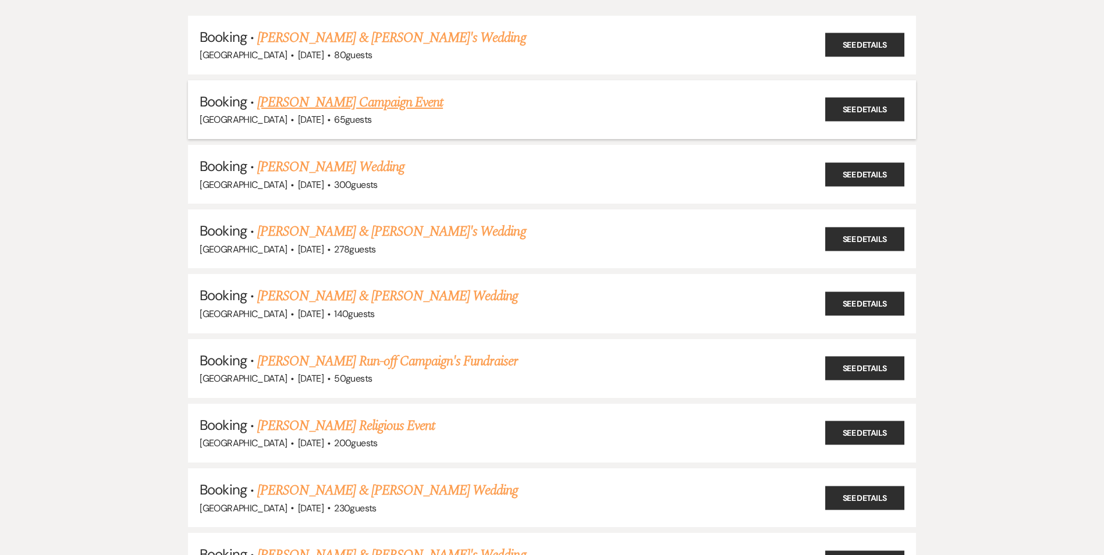
scroll to position [175, 0]
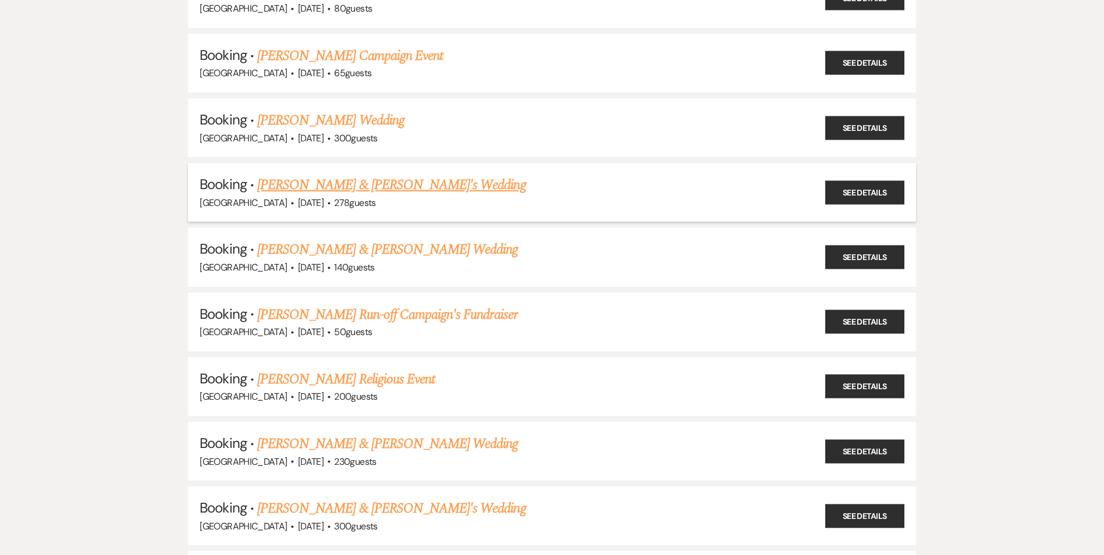
click at [348, 186] on link "[PERSON_NAME] & [PERSON_NAME]'s Wedding" at bounding box center [391, 185] width 269 height 21
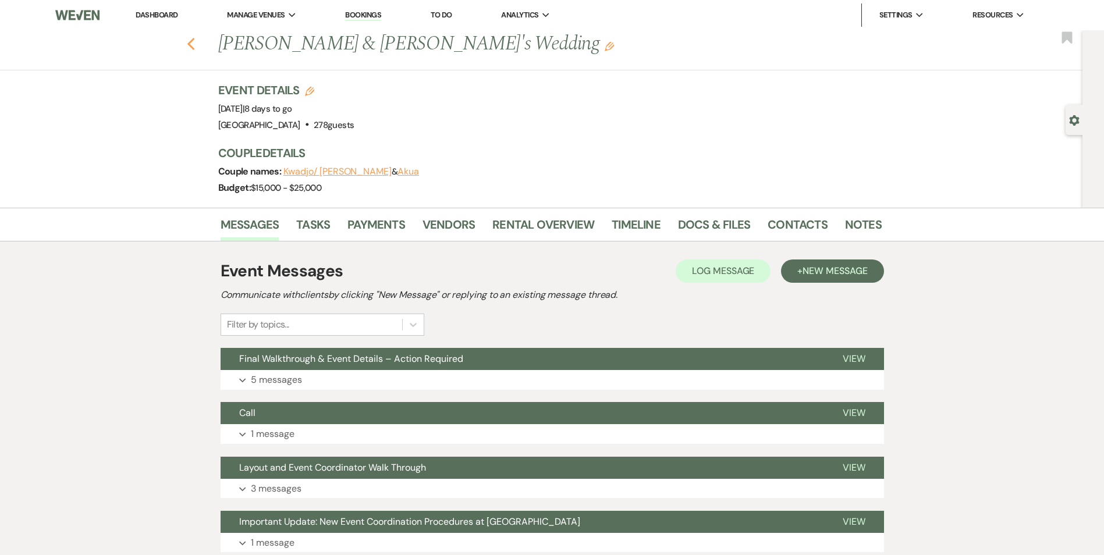
click at [196, 43] on icon "Previous" at bounding box center [191, 44] width 9 height 14
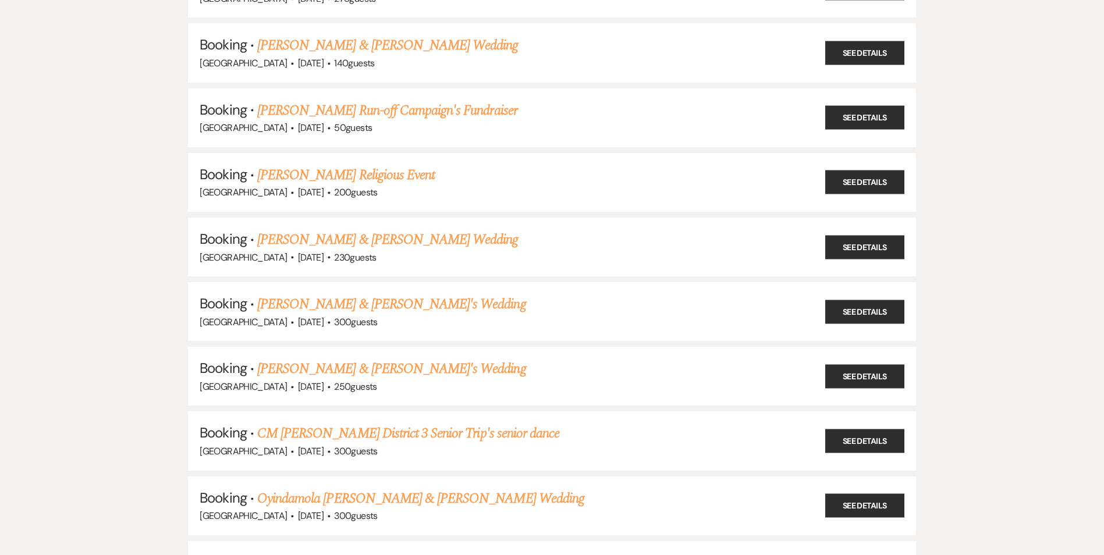
scroll to position [407, 0]
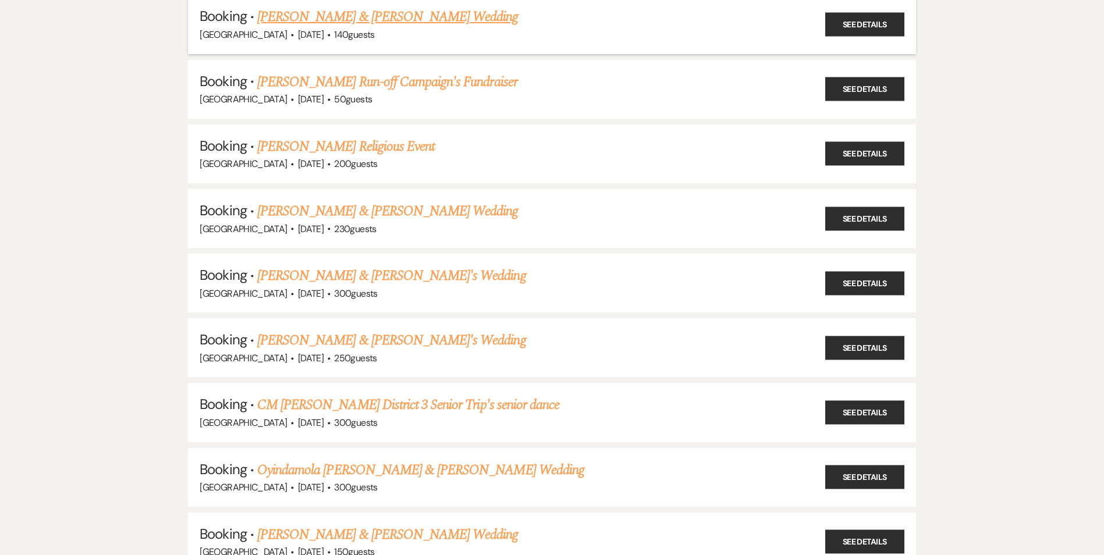
click at [356, 20] on link "[PERSON_NAME] & [PERSON_NAME] Wedding" at bounding box center [387, 16] width 261 height 21
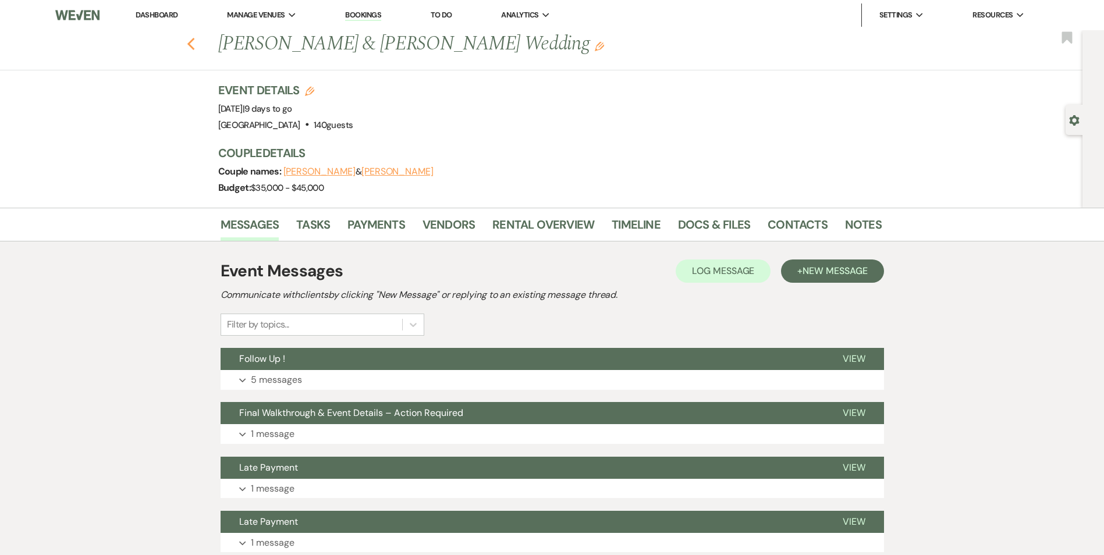
click at [192, 50] on icon "Previous" at bounding box center [191, 44] width 9 height 14
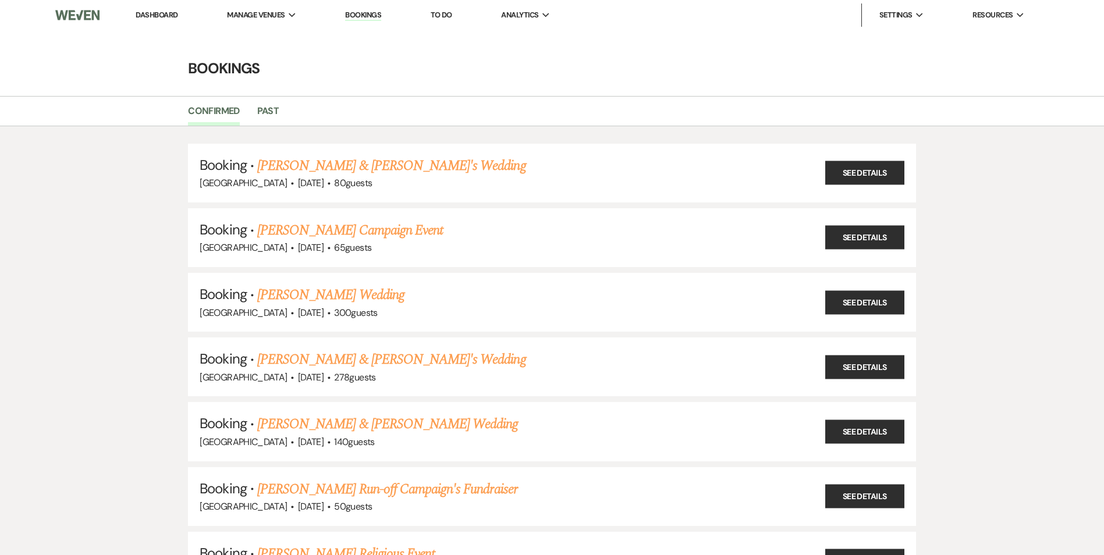
scroll to position [407, 0]
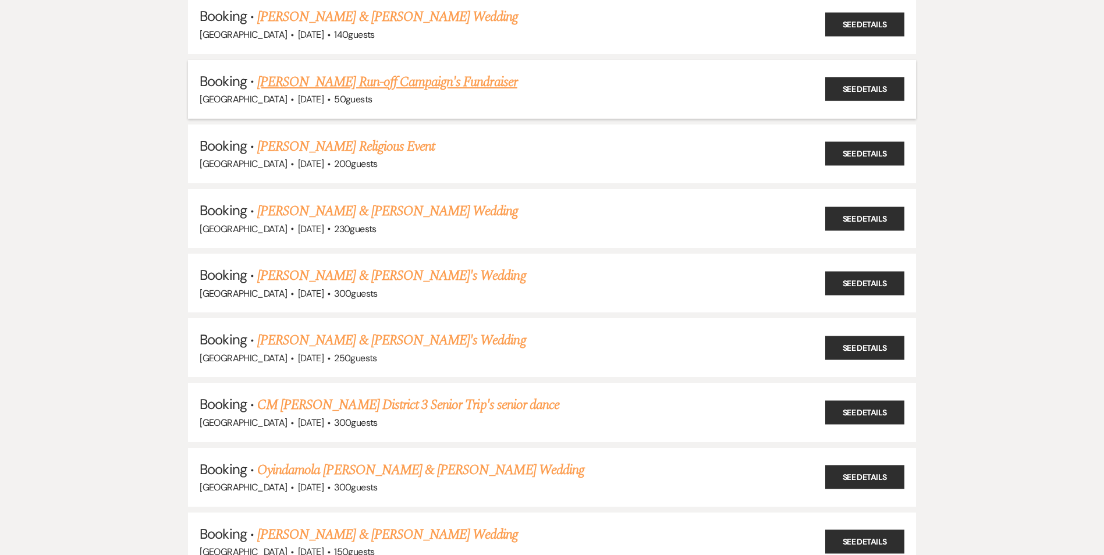
click at [295, 83] on link "[PERSON_NAME] Run-off Campaign's Fundraiser" at bounding box center [387, 82] width 260 height 21
select select "20"
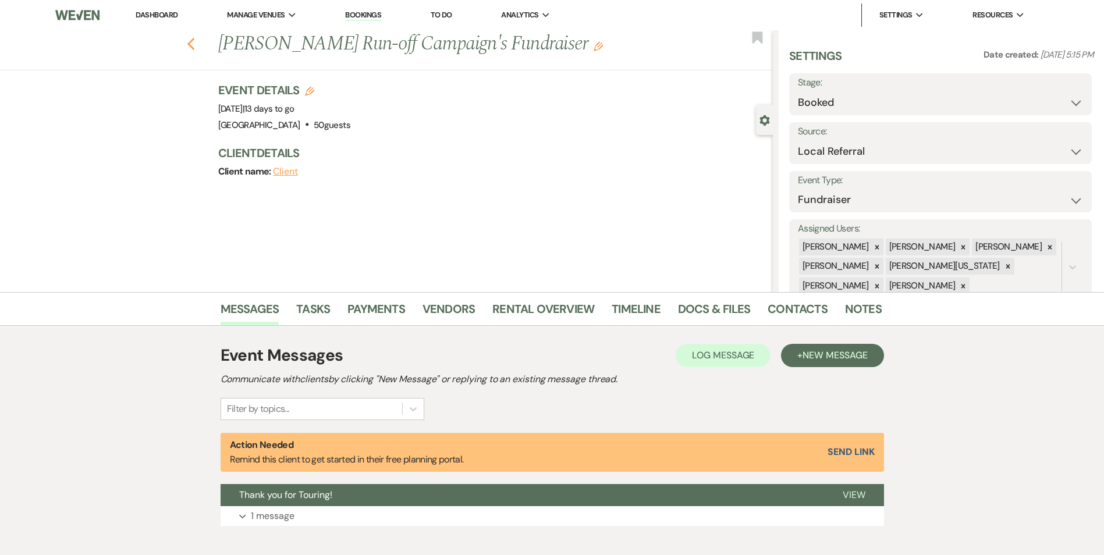
click at [196, 38] on icon "Previous" at bounding box center [191, 44] width 9 height 14
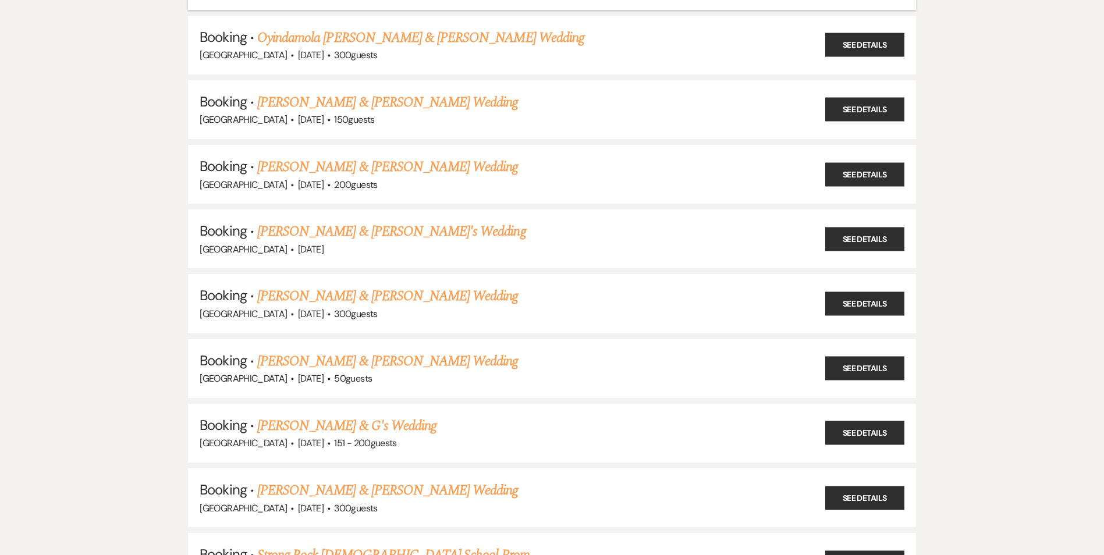
scroll to position [835, 0]
